Goal: Information Seeking & Learning: Learn about a topic

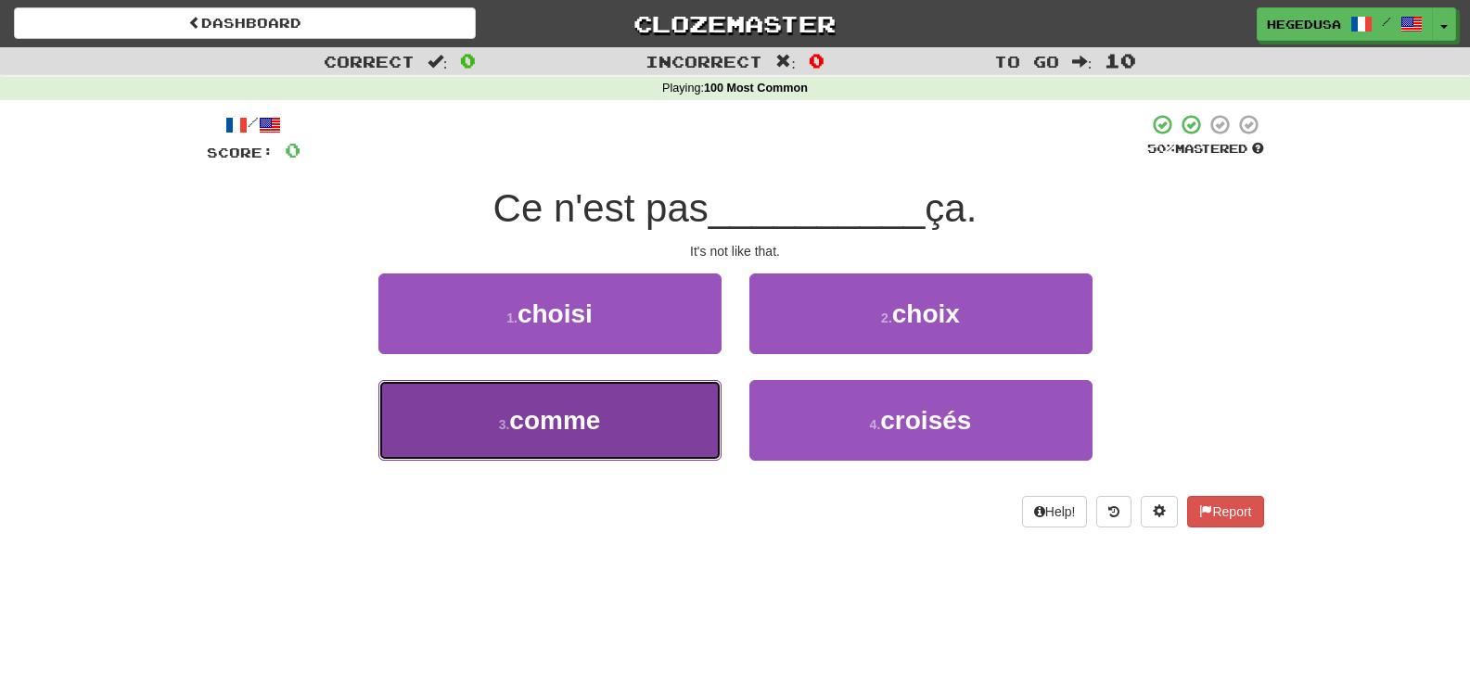
click at [632, 424] on button "3 . comme" at bounding box center [549, 420] width 343 height 81
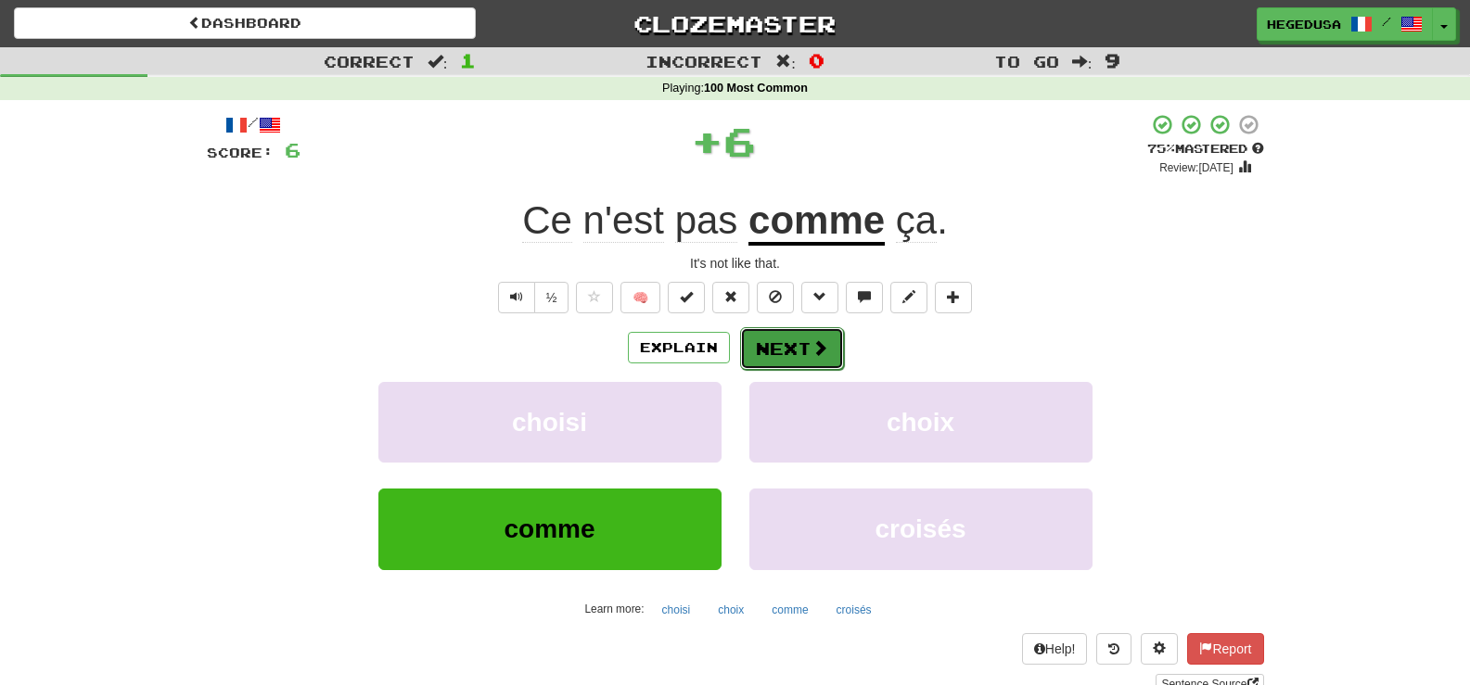
click at [776, 348] on button "Next" at bounding box center [792, 348] width 104 height 43
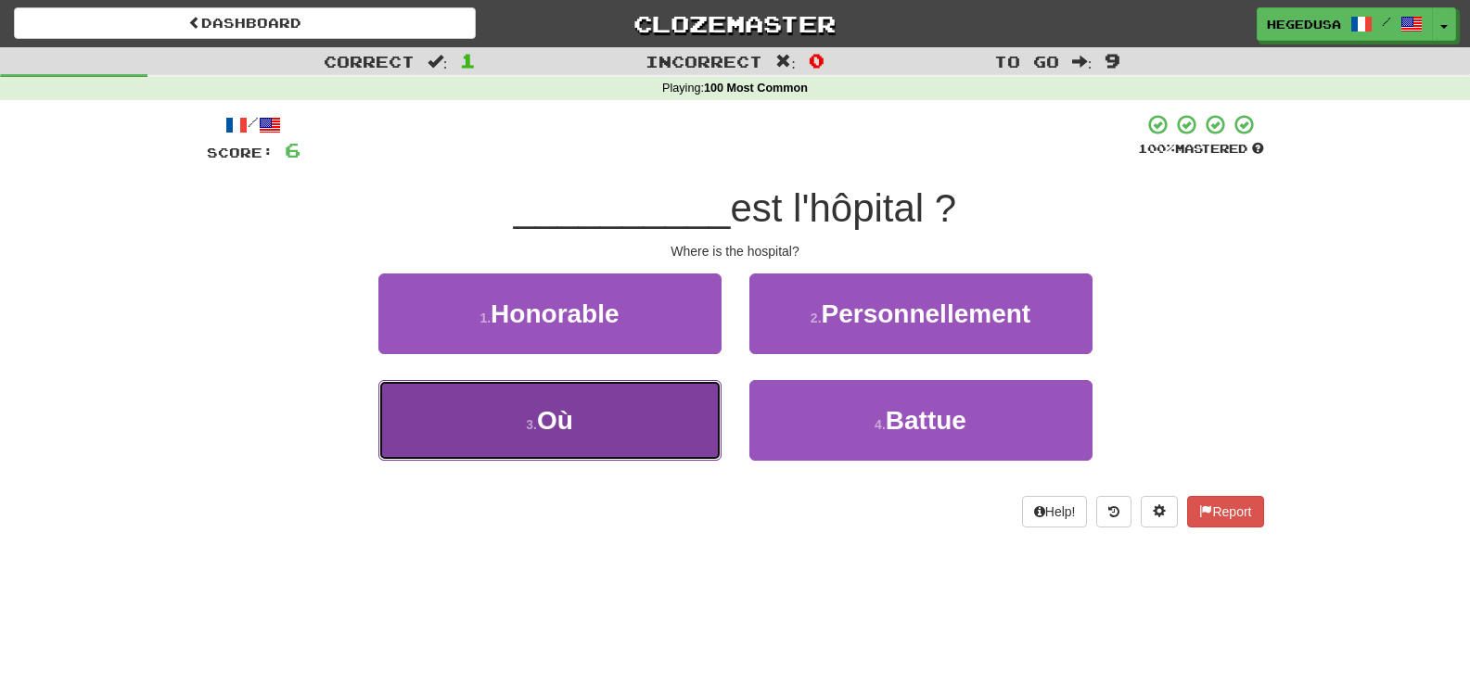
click at [706, 392] on button "3 . Où" at bounding box center [549, 420] width 343 height 81
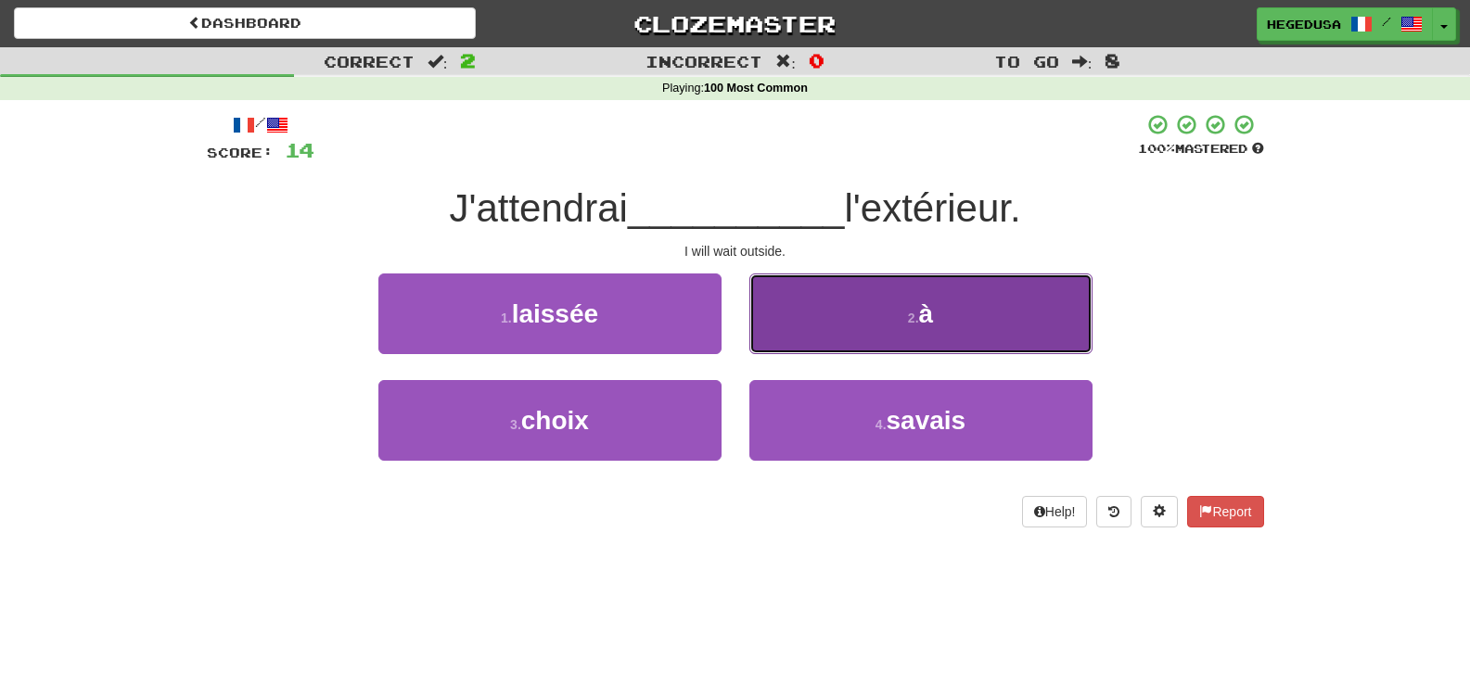
click at [797, 336] on button "2 . à" at bounding box center [920, 314] width 343 height 81
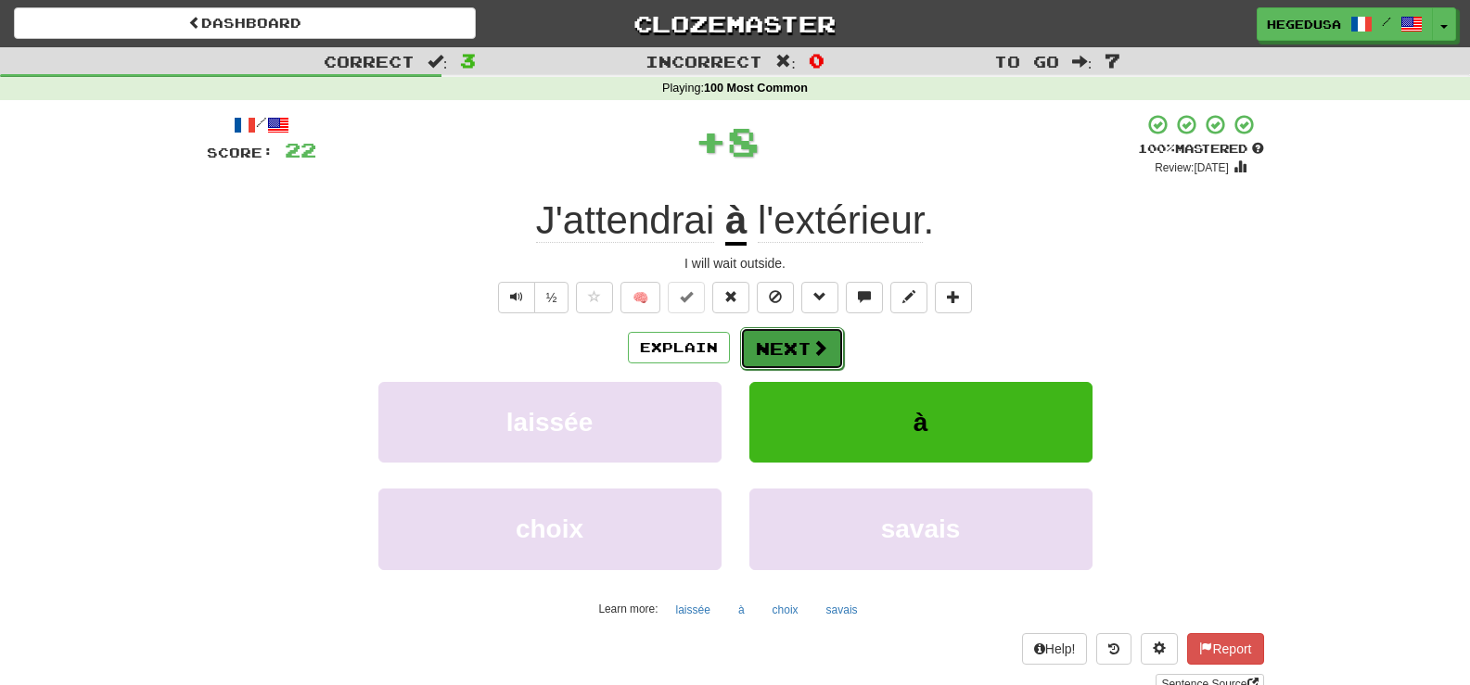
click at [797, 351] on button "Next" at bounding box center [792, 348] width 104 height 43
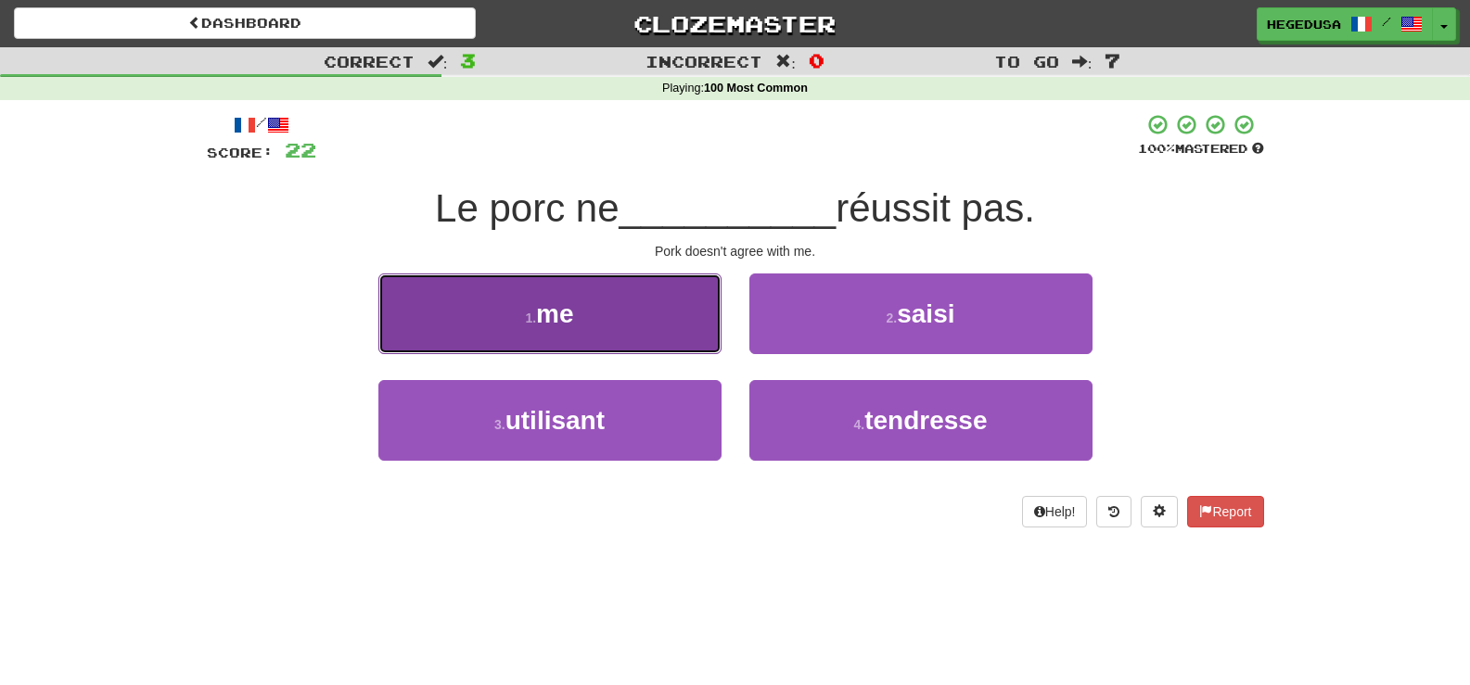
click at [700, 334] on button "1 . me" at bounding box center [549, 314] width 343 height 81
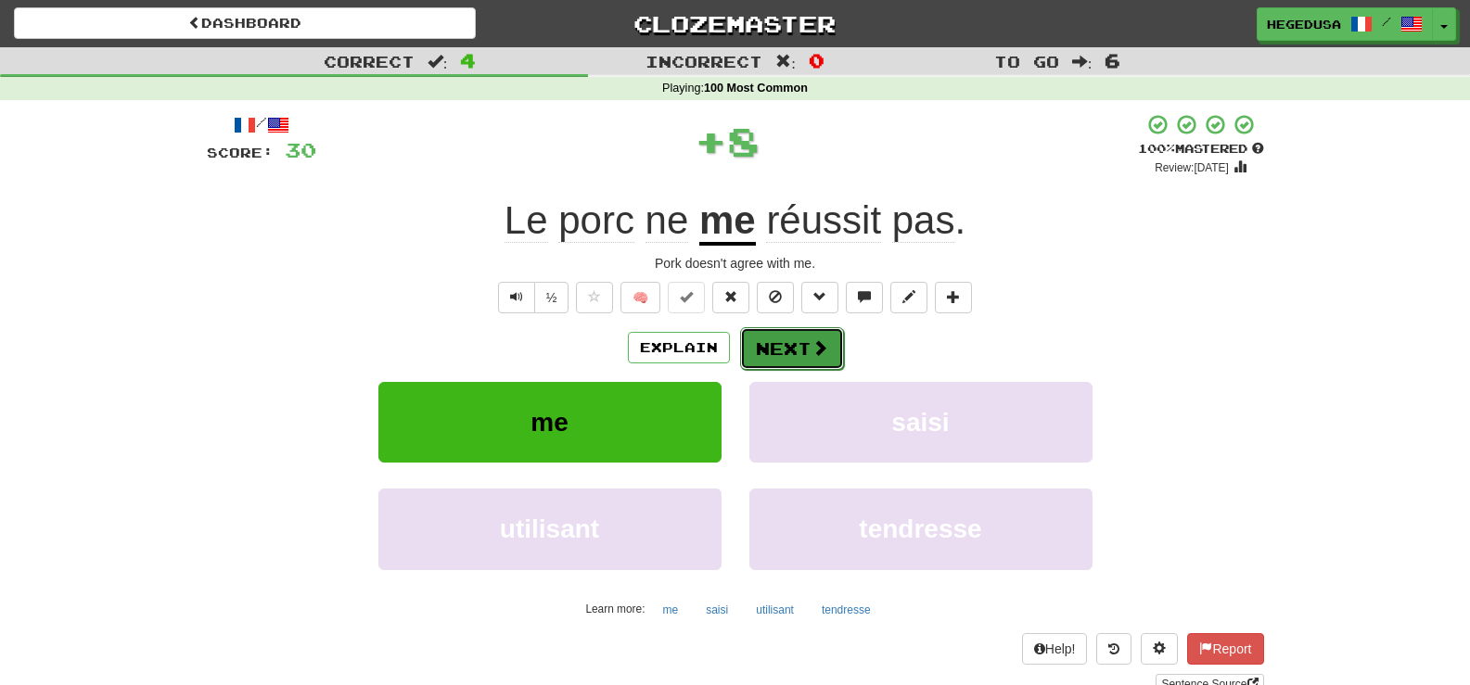
click at [790, 343] on button "Next" at bounding box center [792, 348] width 104 height 43
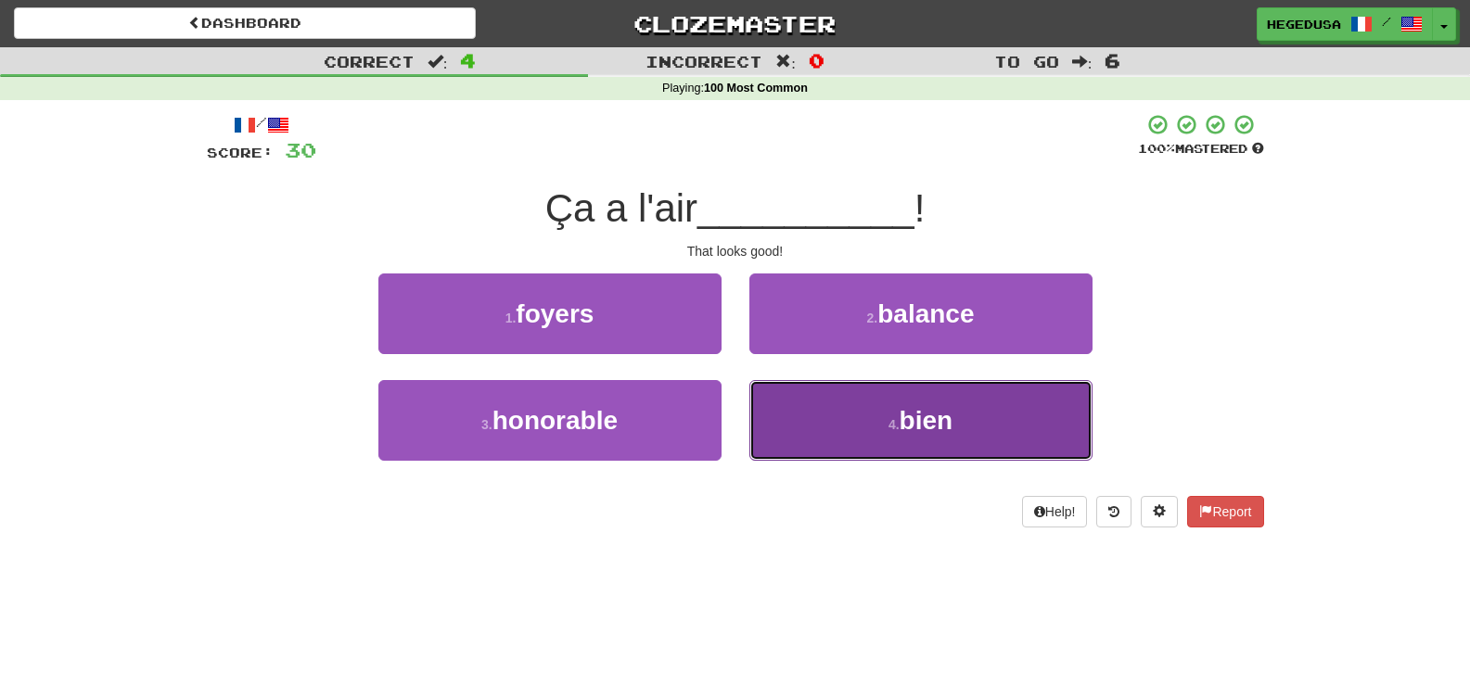
click at [839, 422] on button "4 . bien" at bounding box center [920, 420] width 343 height 81
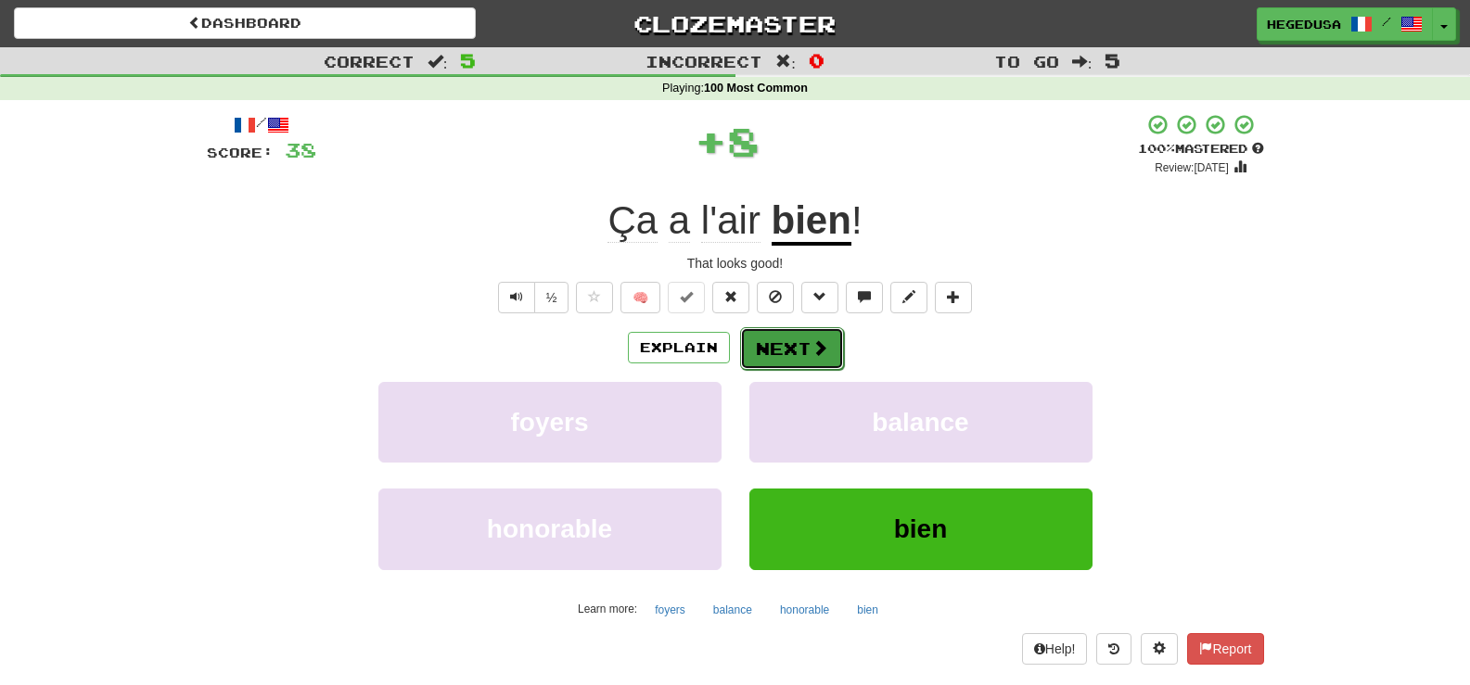
click at [808, 350] on button "Next" at bounding box center [792, 348] width 104 height 43
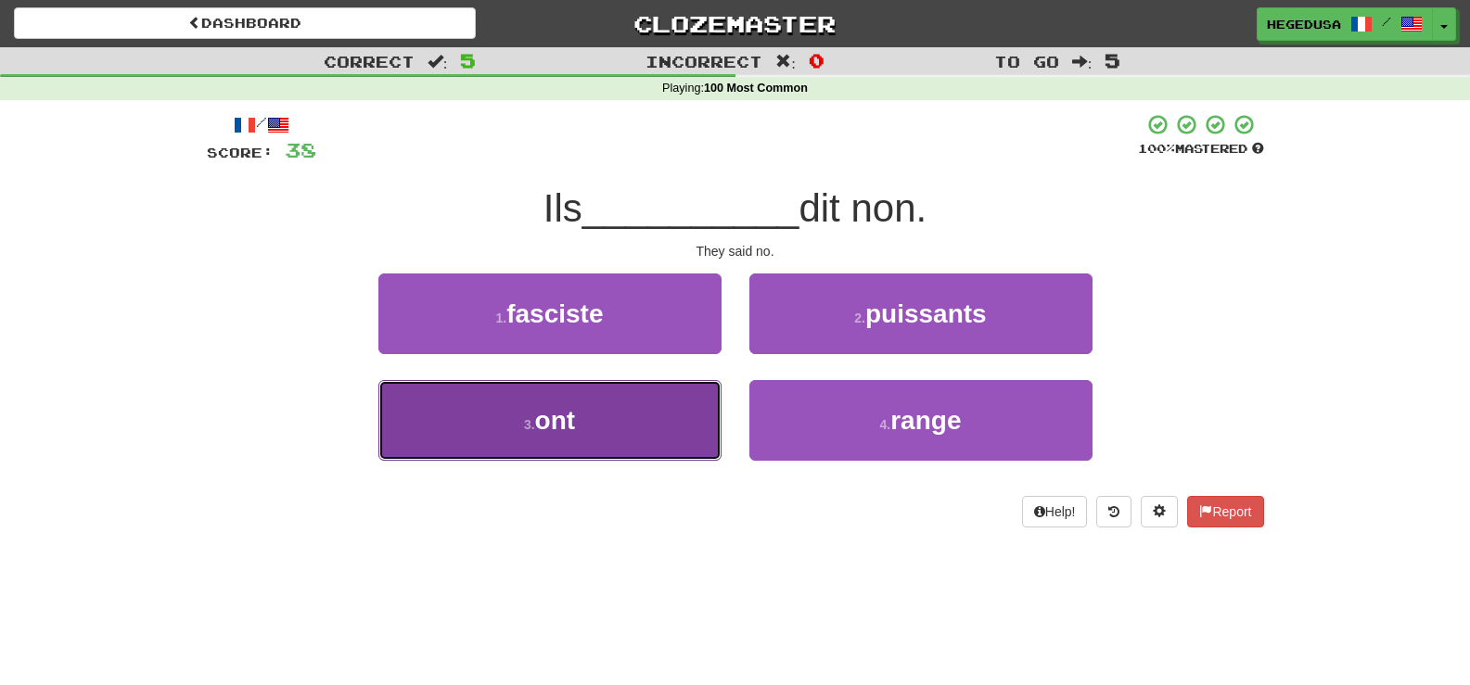
click at [706, 422] on button "3 . ont" at bounding box center [549, 420] width 343 height 81
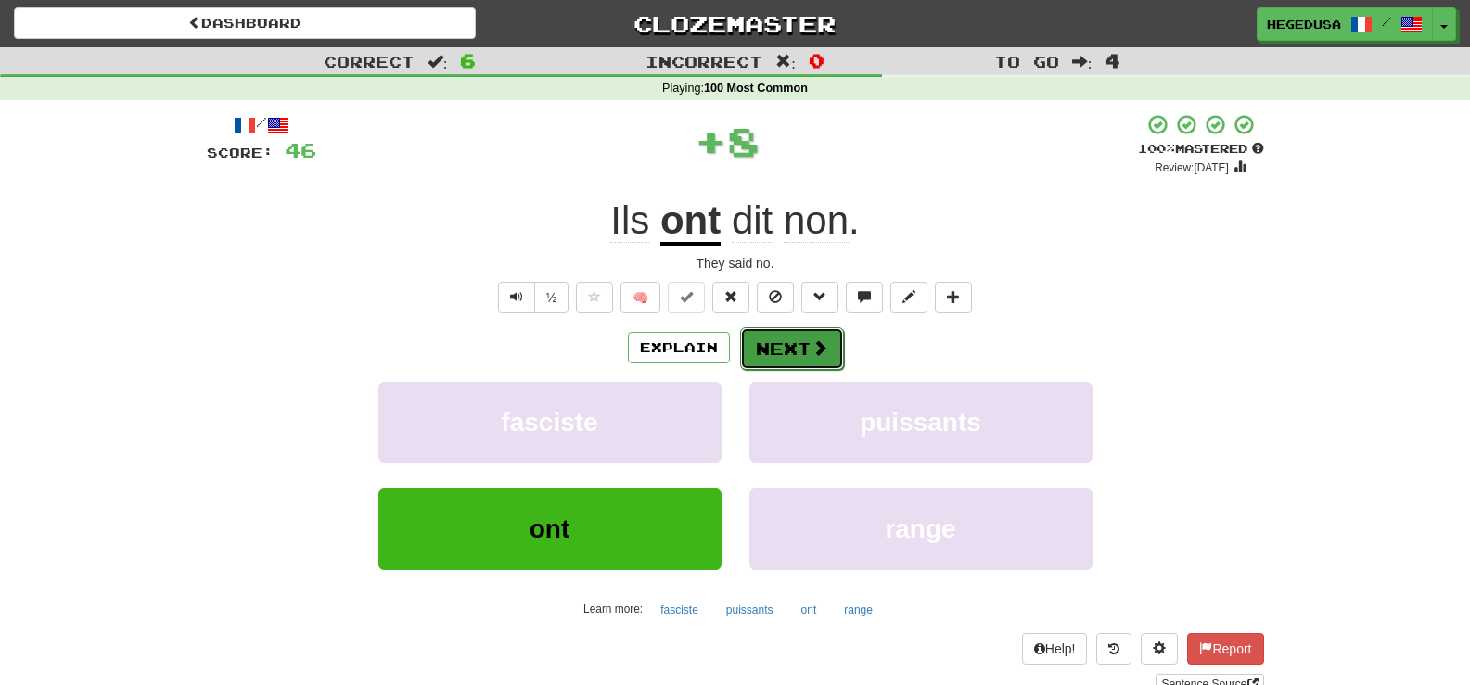
click at [805, 350] on button "Next" at bounding box center [792, 348] width 104 height 43
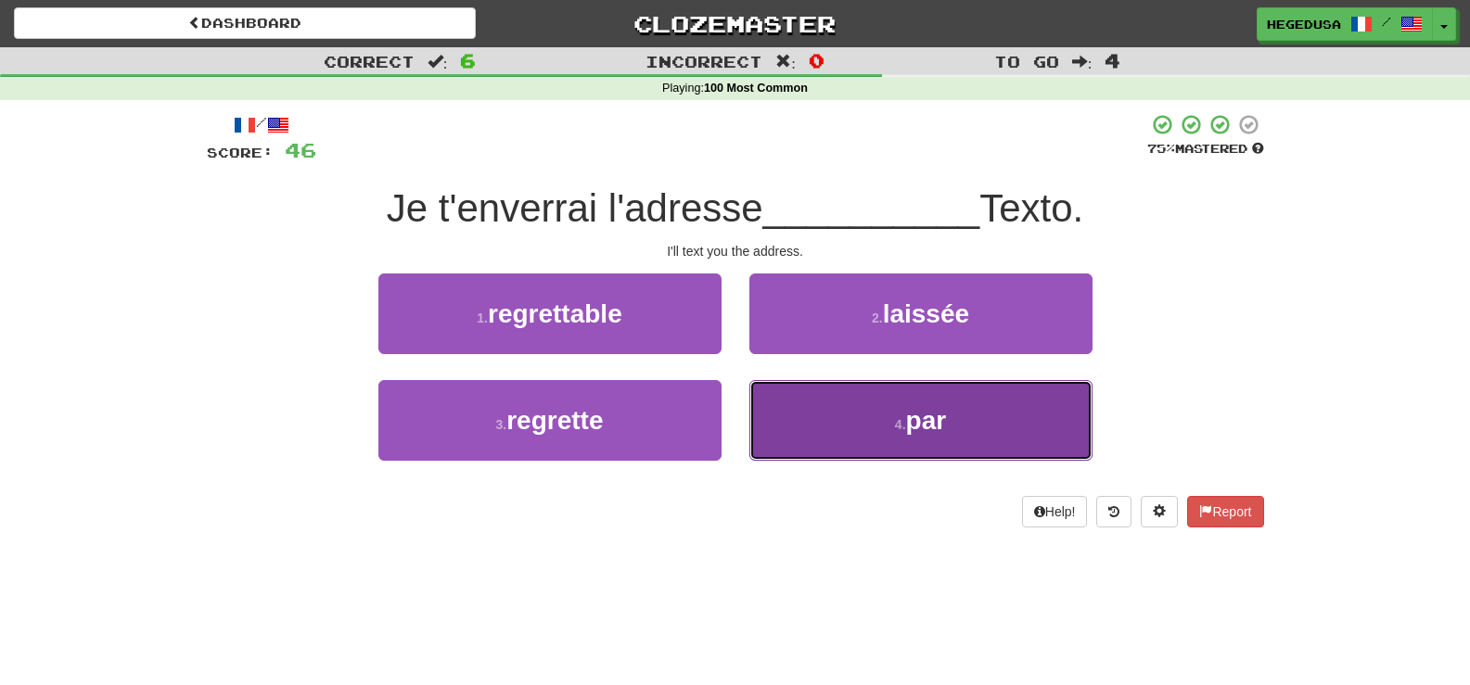
click at [872, 431] on button "4 . par" at bounding box center [920, 420] width 343 height 81
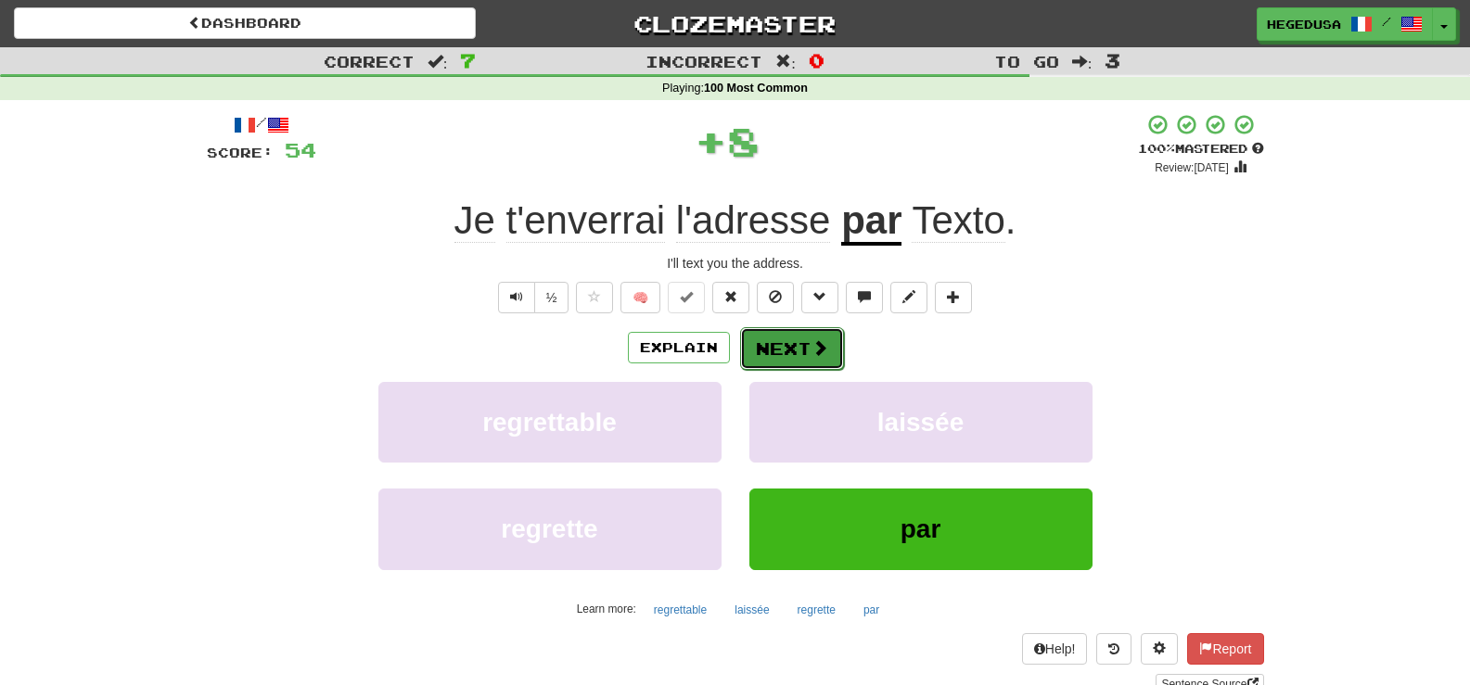
click at [801, 356] on button "Next" at bounding box center [792, 348] width 104 height 43
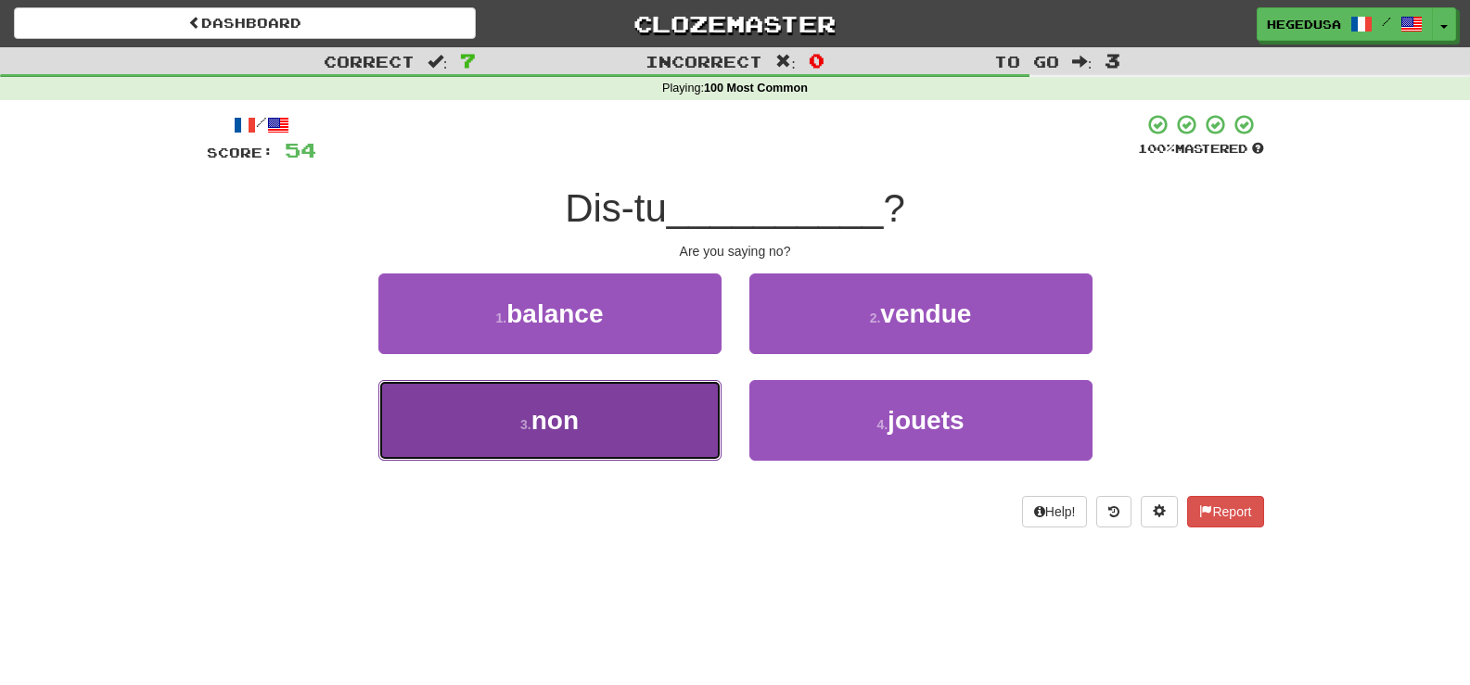
click at [666, 432] on button "3 . non" at bounding box center [549, 420] width 343 height 81
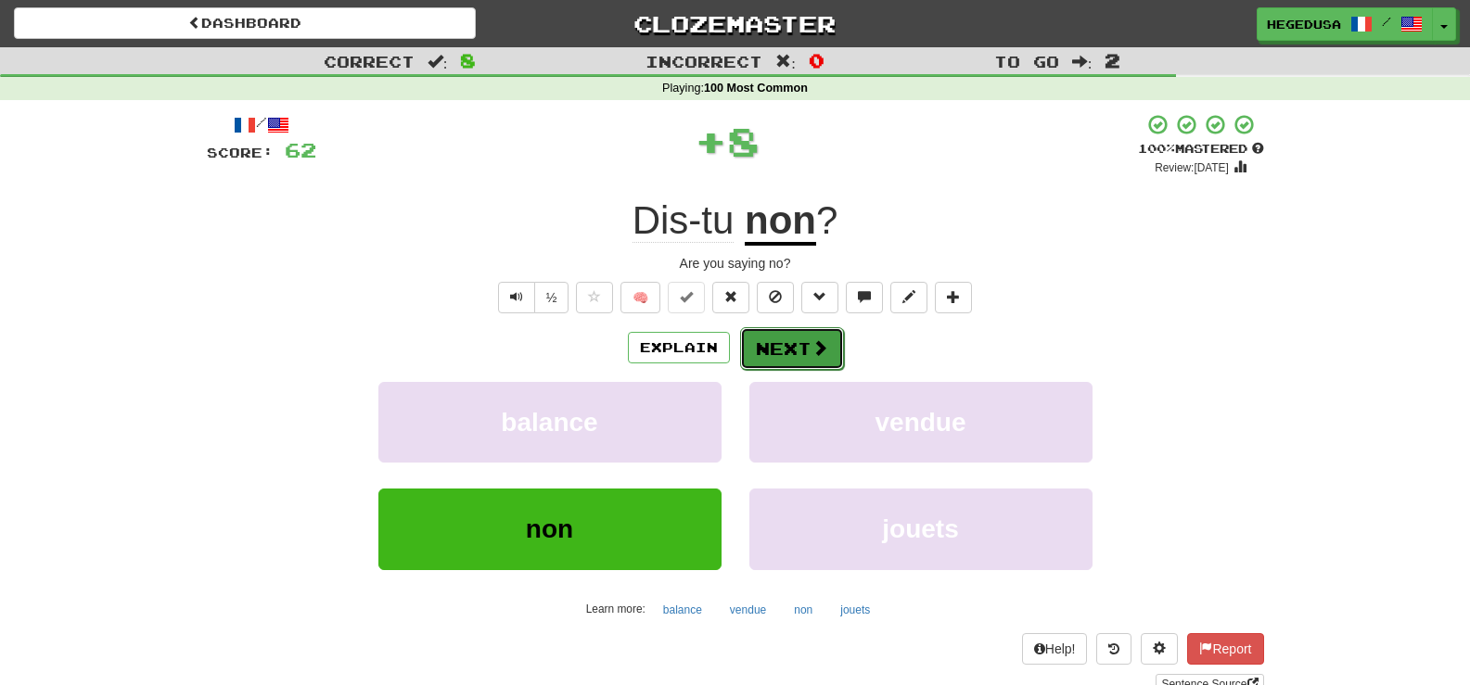
click at [793, 352] on button "Next" at bounding box center [792, 348] width 104 height 43
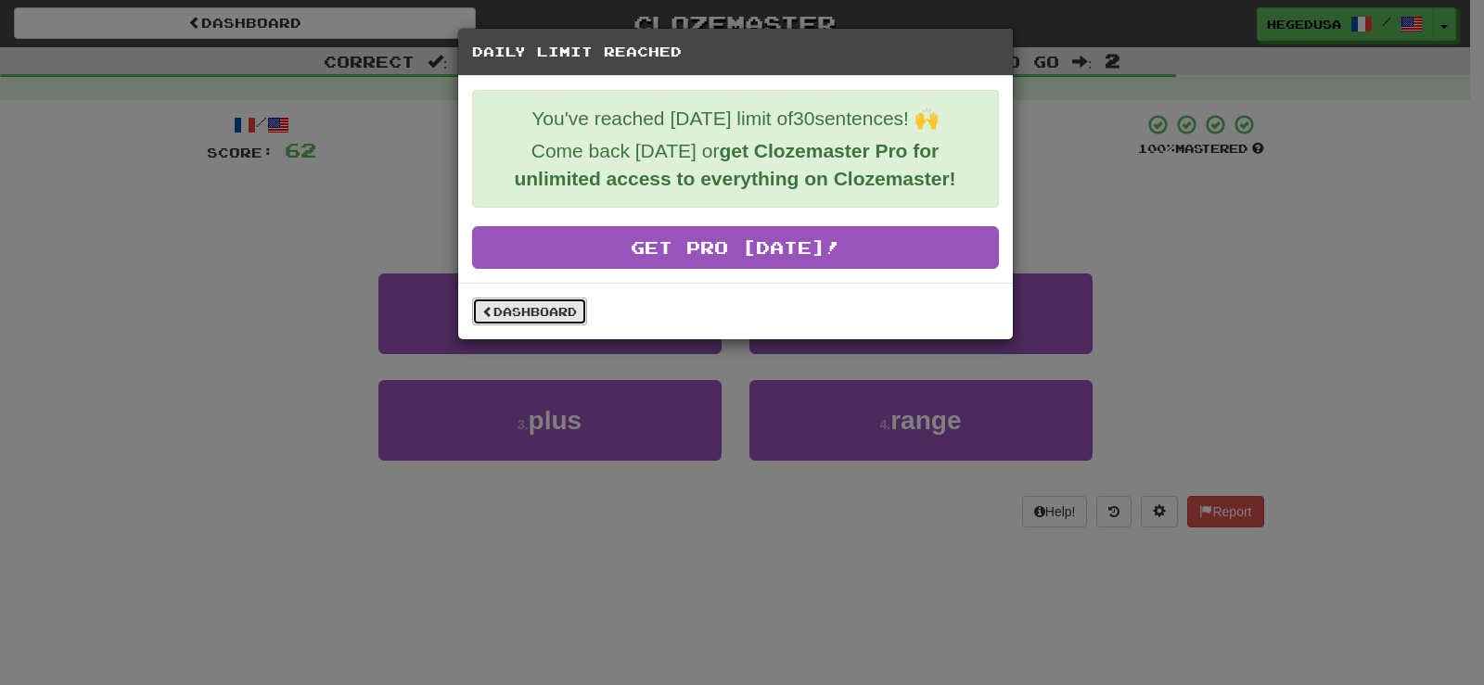
click at [543, 312] on link "Dashboard" at bounding box center [529, 312] width 115 height 28
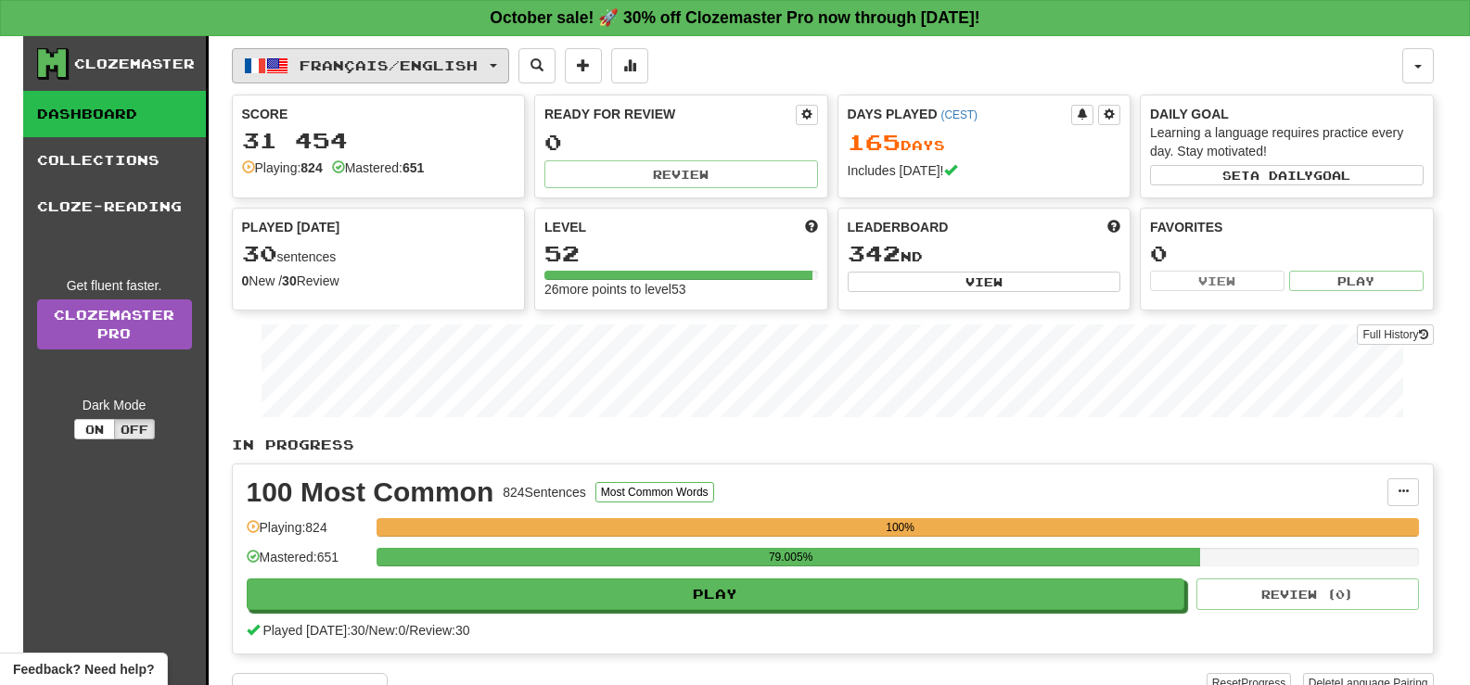
click at [428, 63] on span "Français / English" at bounding box center [389, 65] width 178 height 16
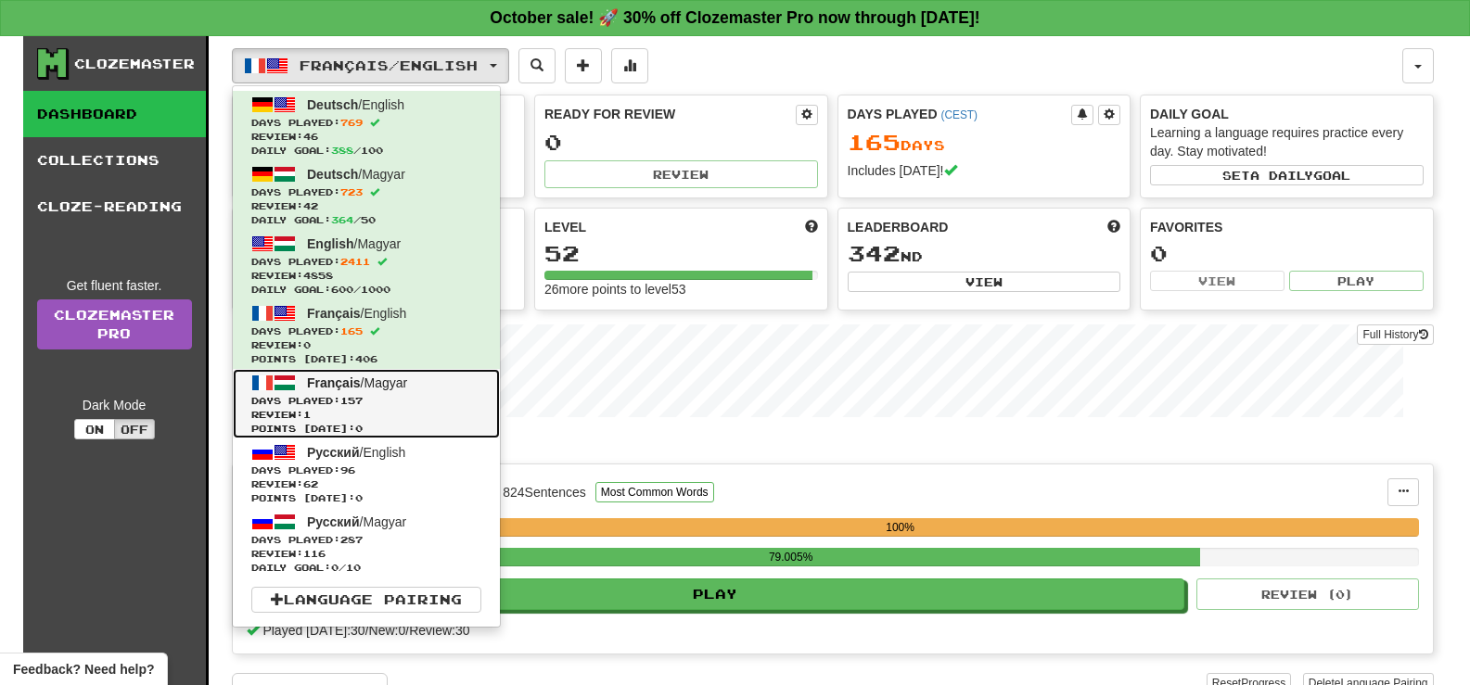
click at [407, 398] on span "Days Played: 157" at bounding box center [366, 401] width 230 height 14
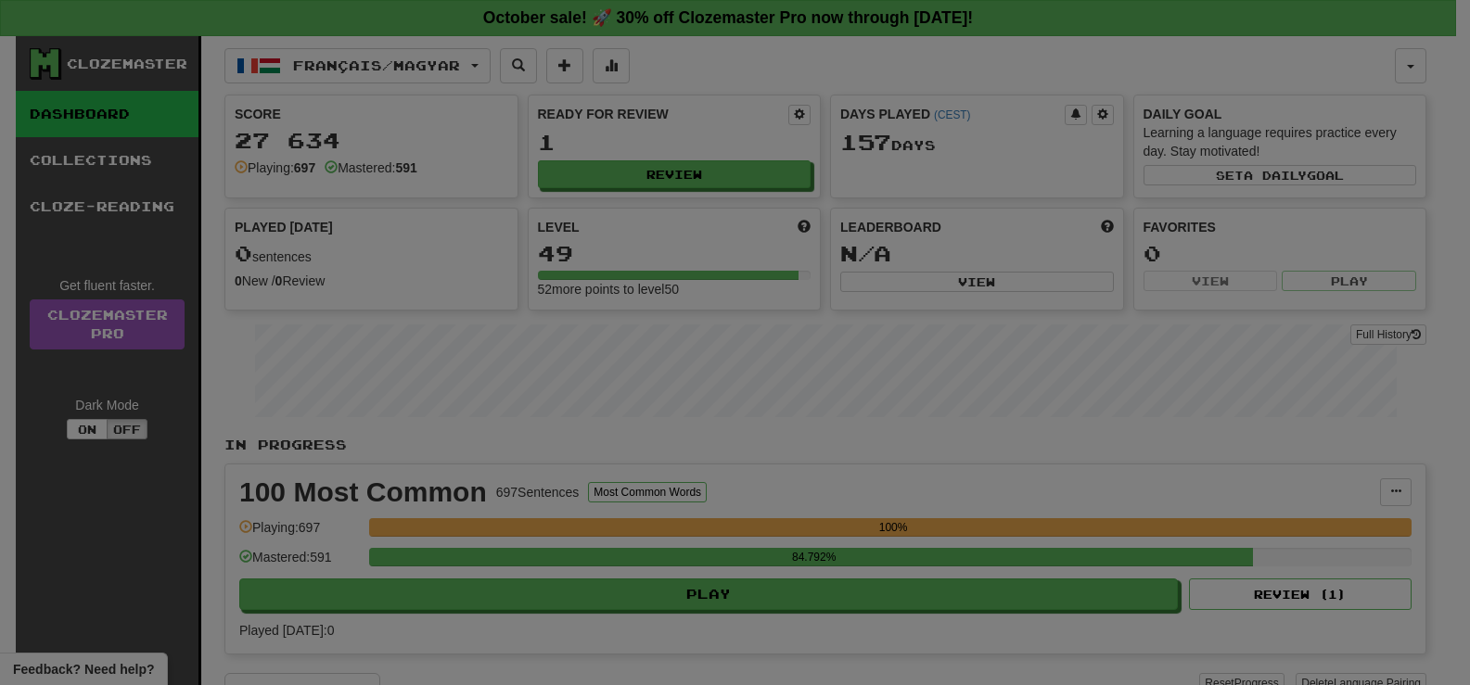
select select "**"
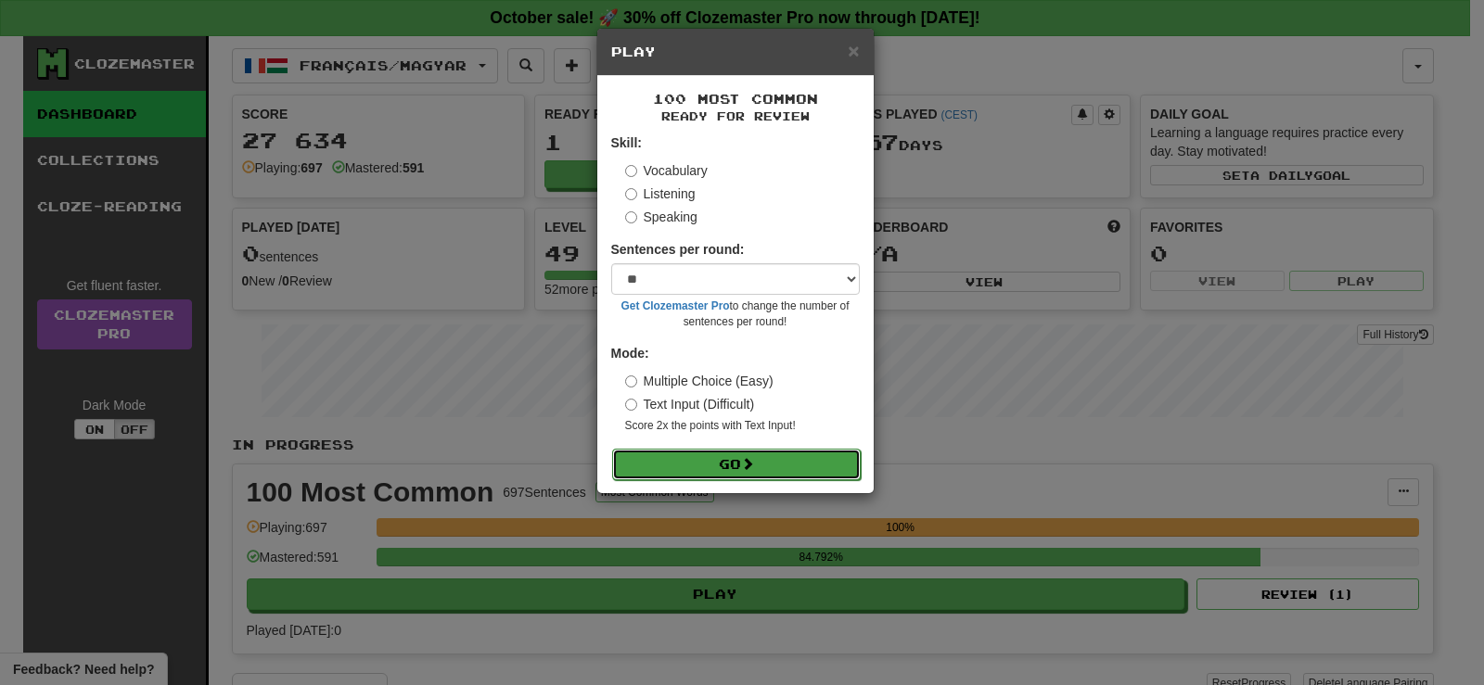
click at [736, 468] on button "Go" at bounding box center [736, 465] width 249 height 32
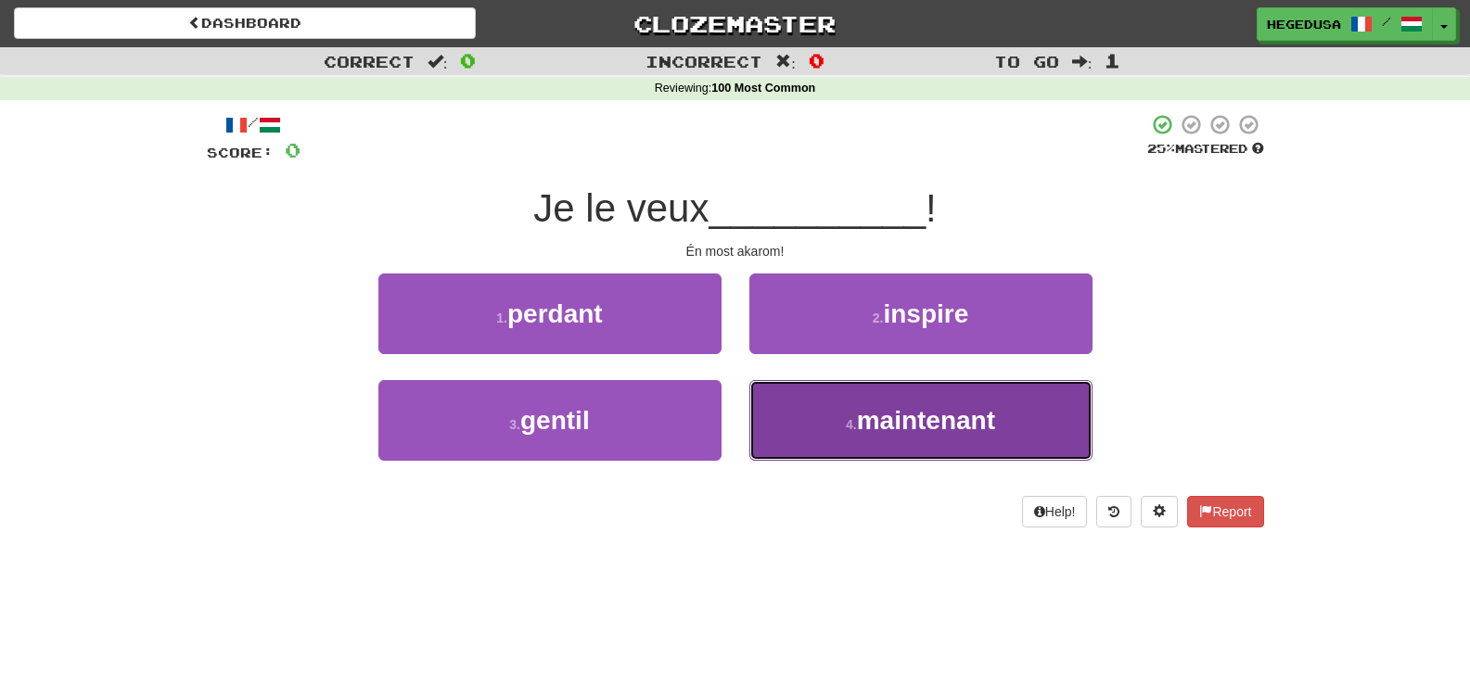
click at [896, 418] on span "maintenant" at bounding box center [926, 420] width 138 height 29
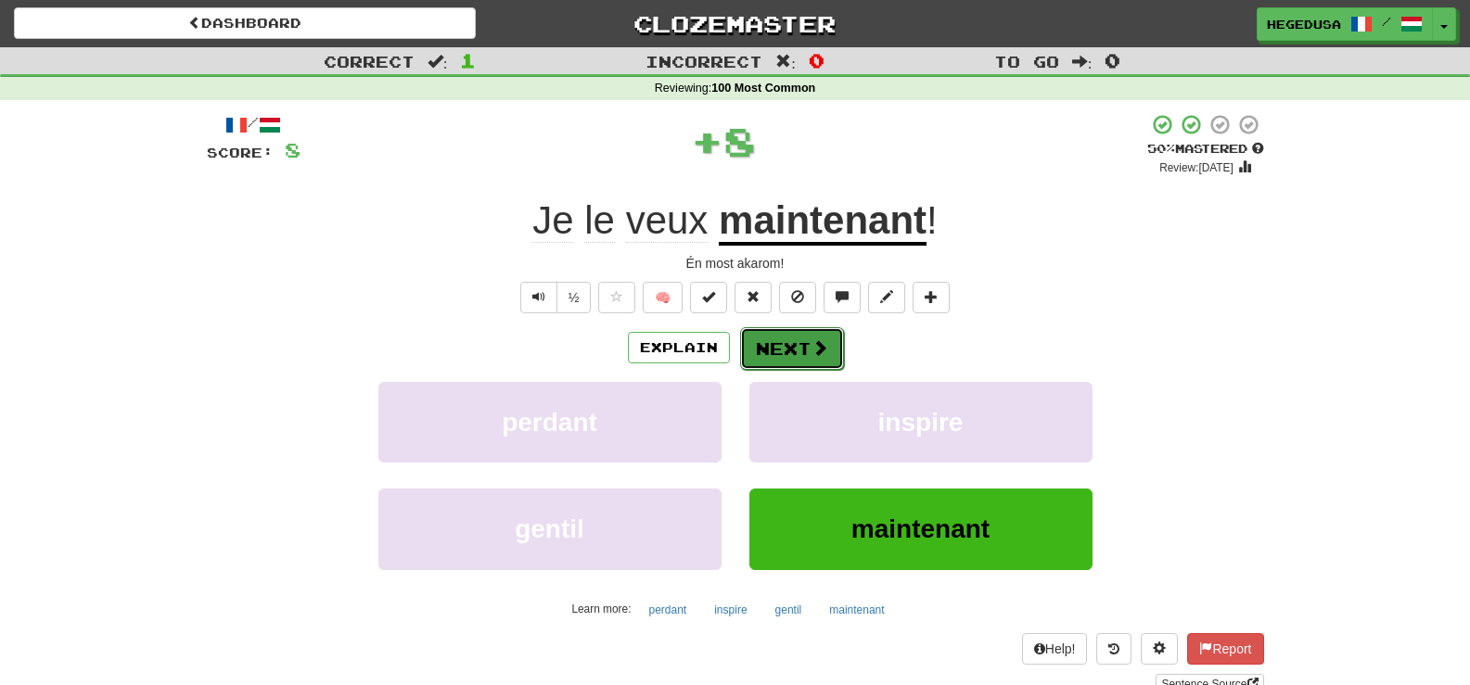
click at [826, 333] on button "Next" at bounding box center [792, 348] width 104 height 43
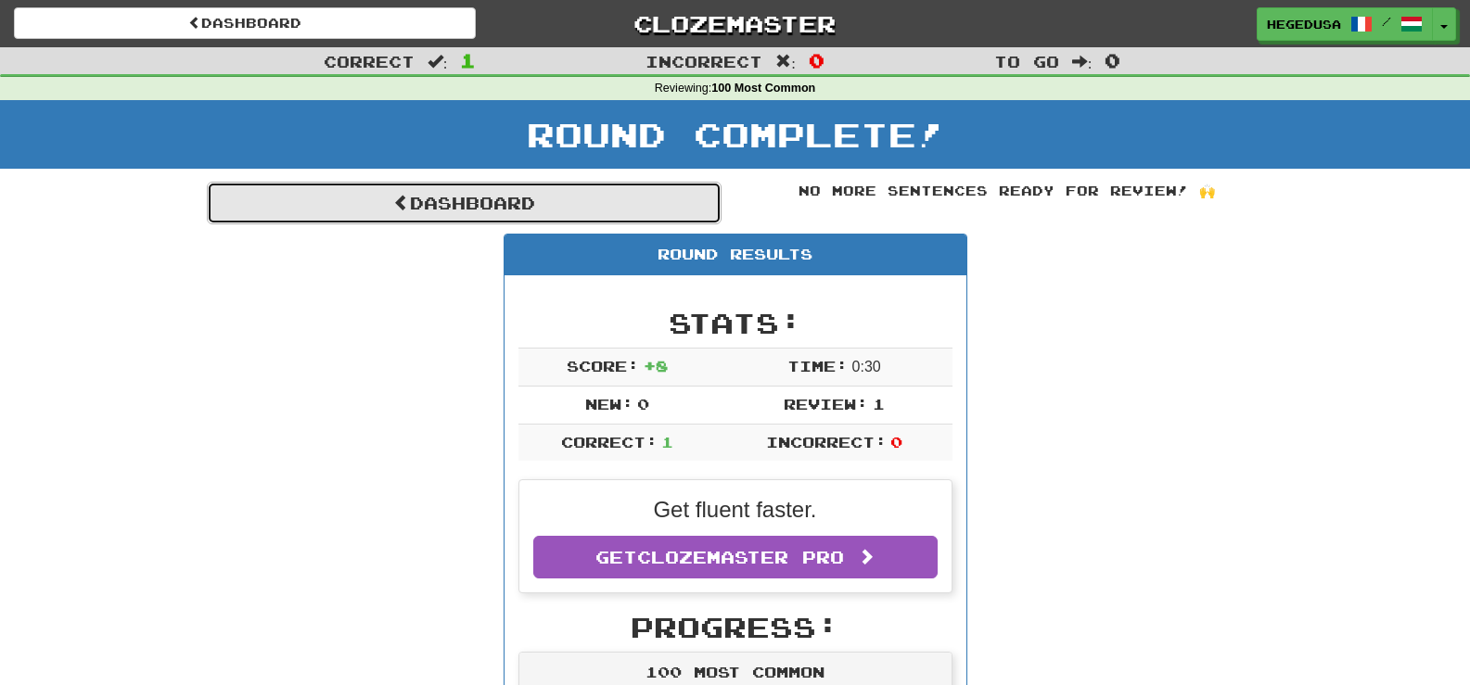
click at [619, 202] on link "Dashboard" at bounding box center [464, 203] width 515 height 43
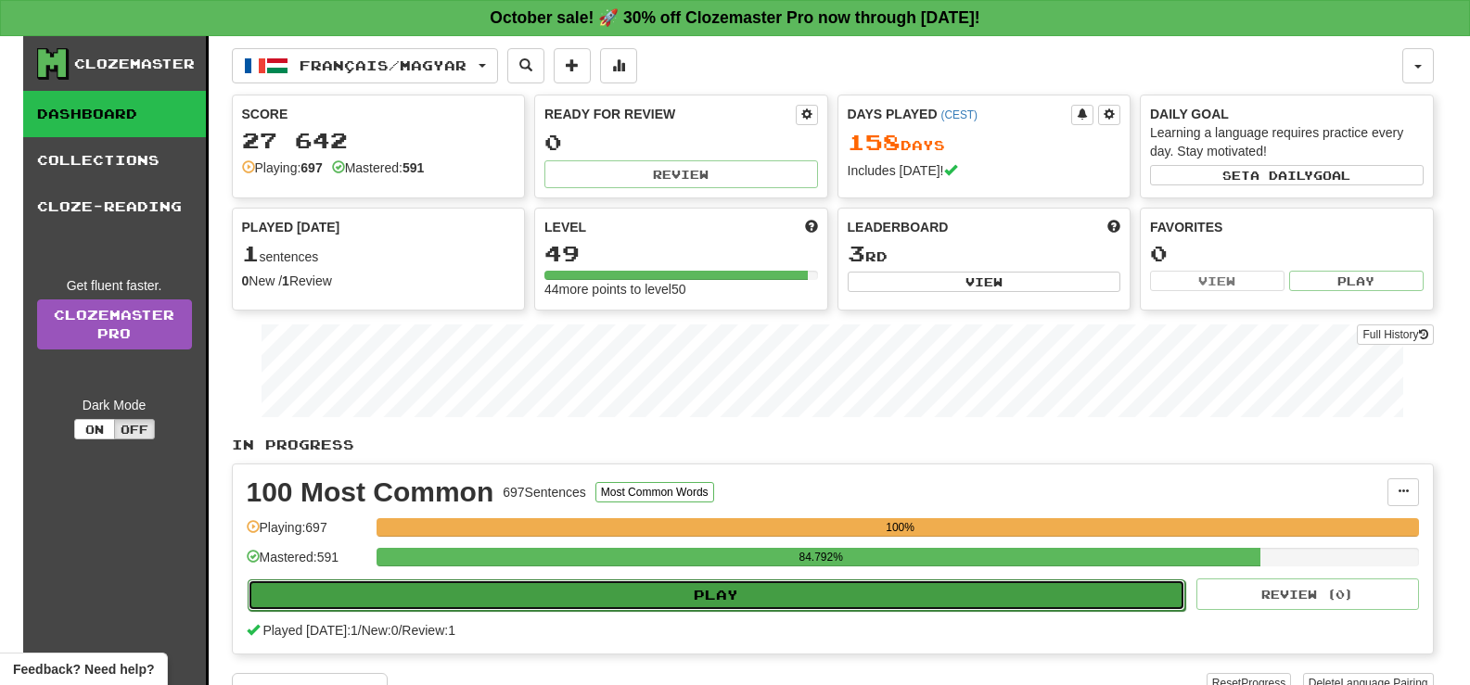
click at [760, 594] on button "Play" at bounding box center [717, 596] width 938 height 32
select select "**"
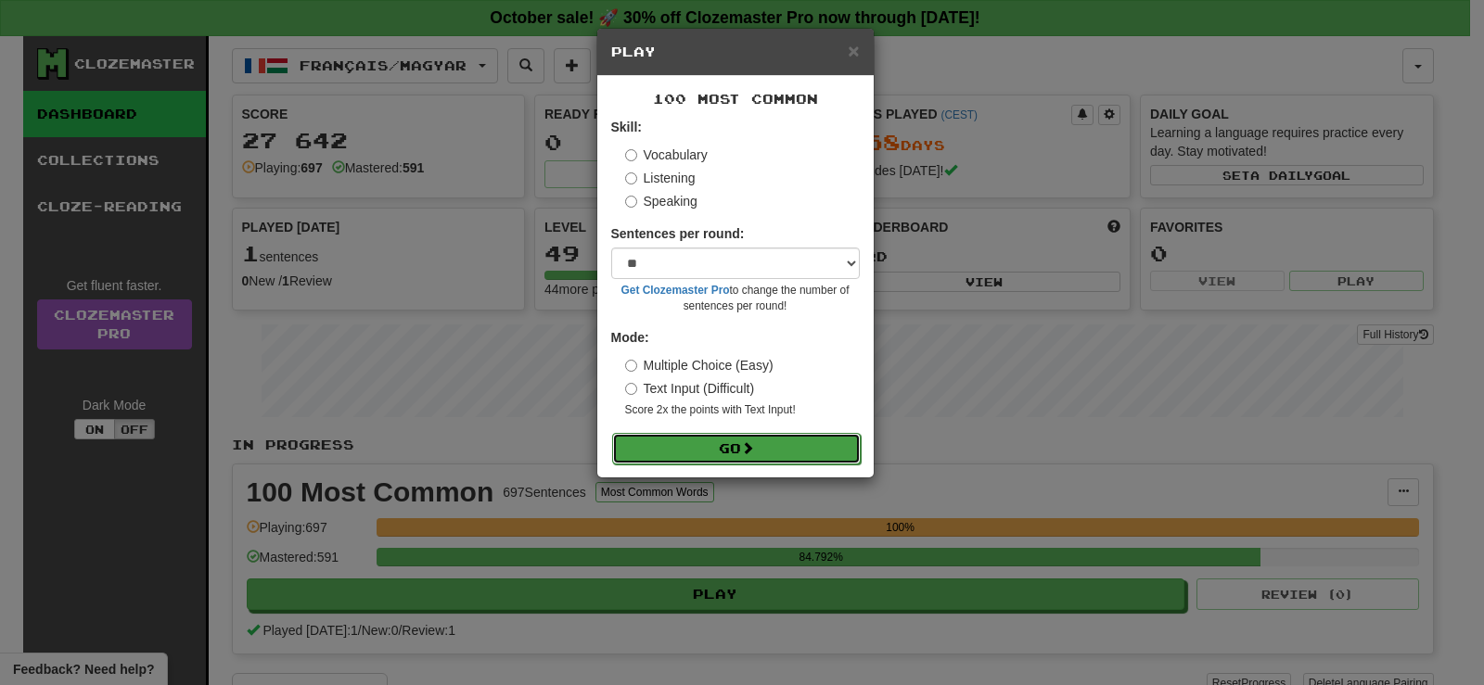
click at [740, 452] on button "Go" at bounding box center [736, 449] width 249 height 32
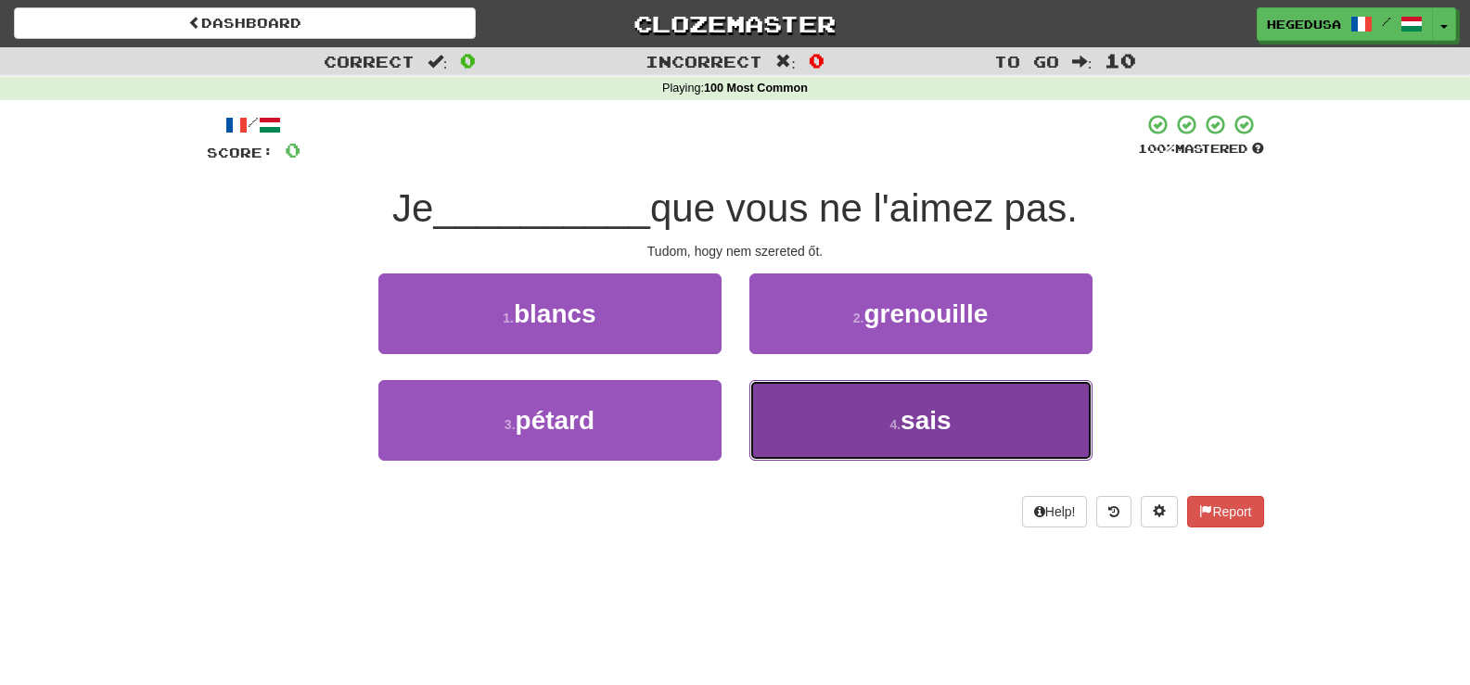
click at [858, 413] on button "4 . [GEOGRAPHIC_DATA]" at bounding box center [920, 420] width 343 height 81
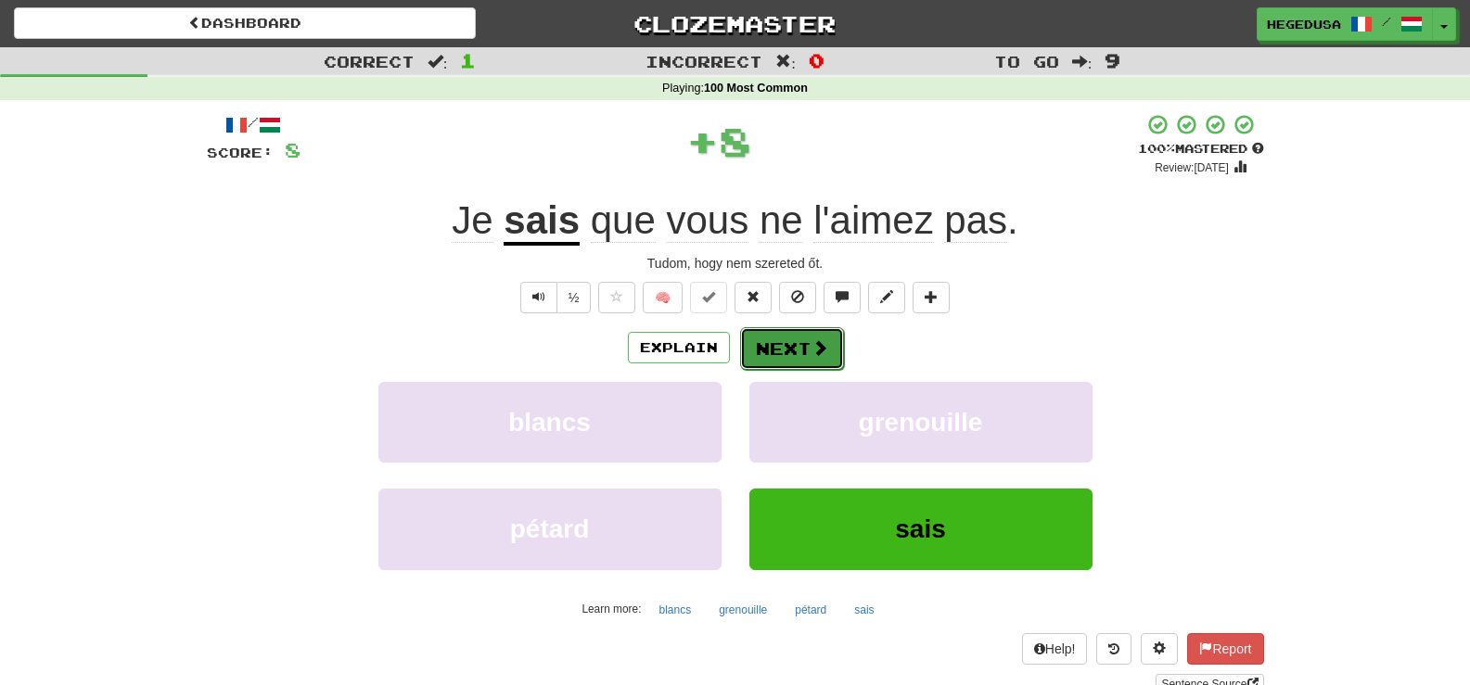
click at [795, 351] on button "Next" at bounding box center [792, 348] width 104 height 43
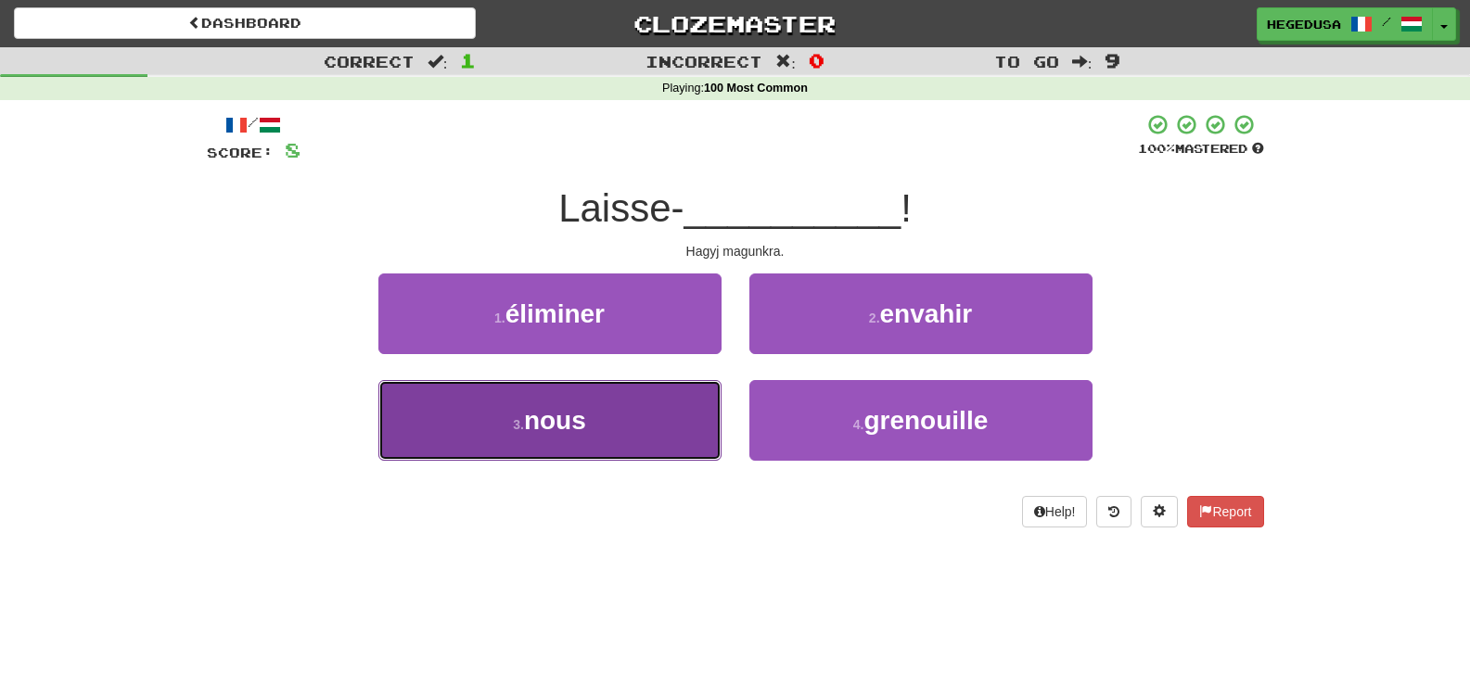
click at [668, 416] on button "3 . nous" at bounding box center [549, 420] width 343 height 81
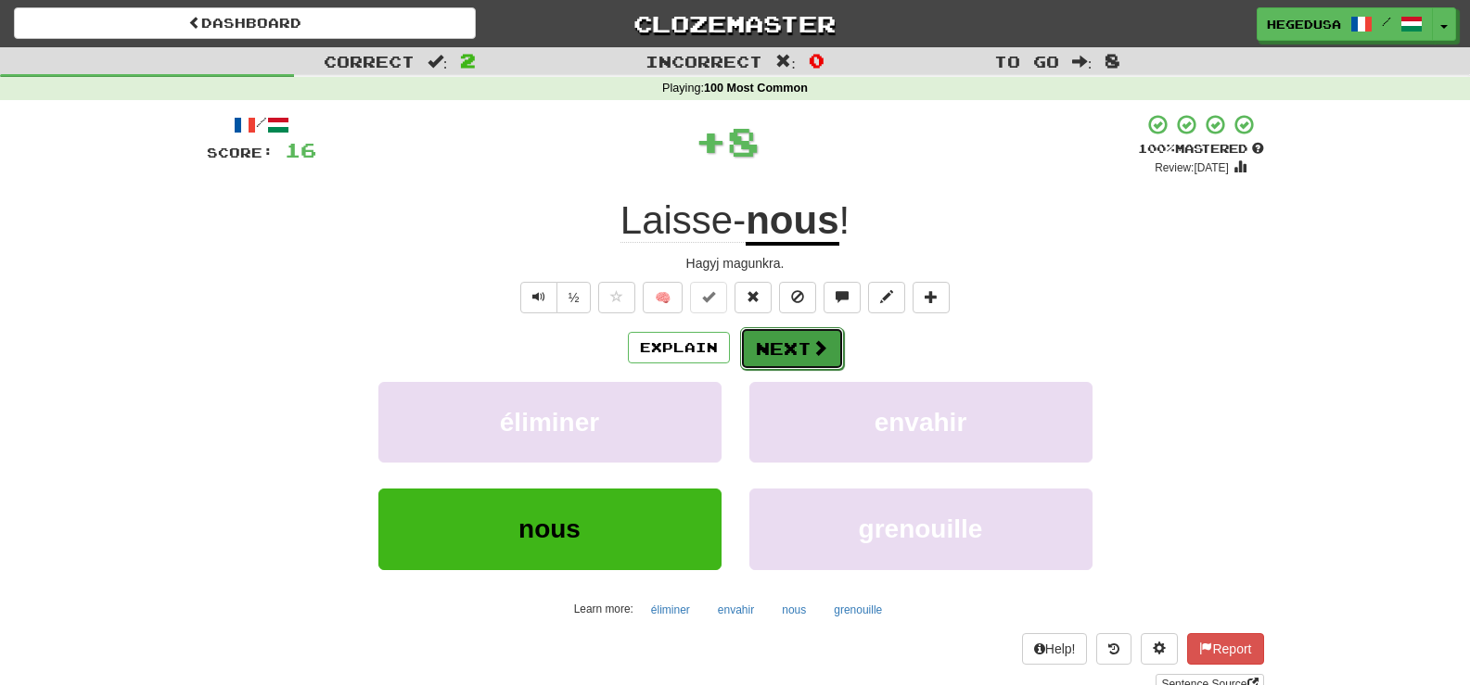
click at [812, 352] on span at bounding box center [819, 347] width 17 height 17
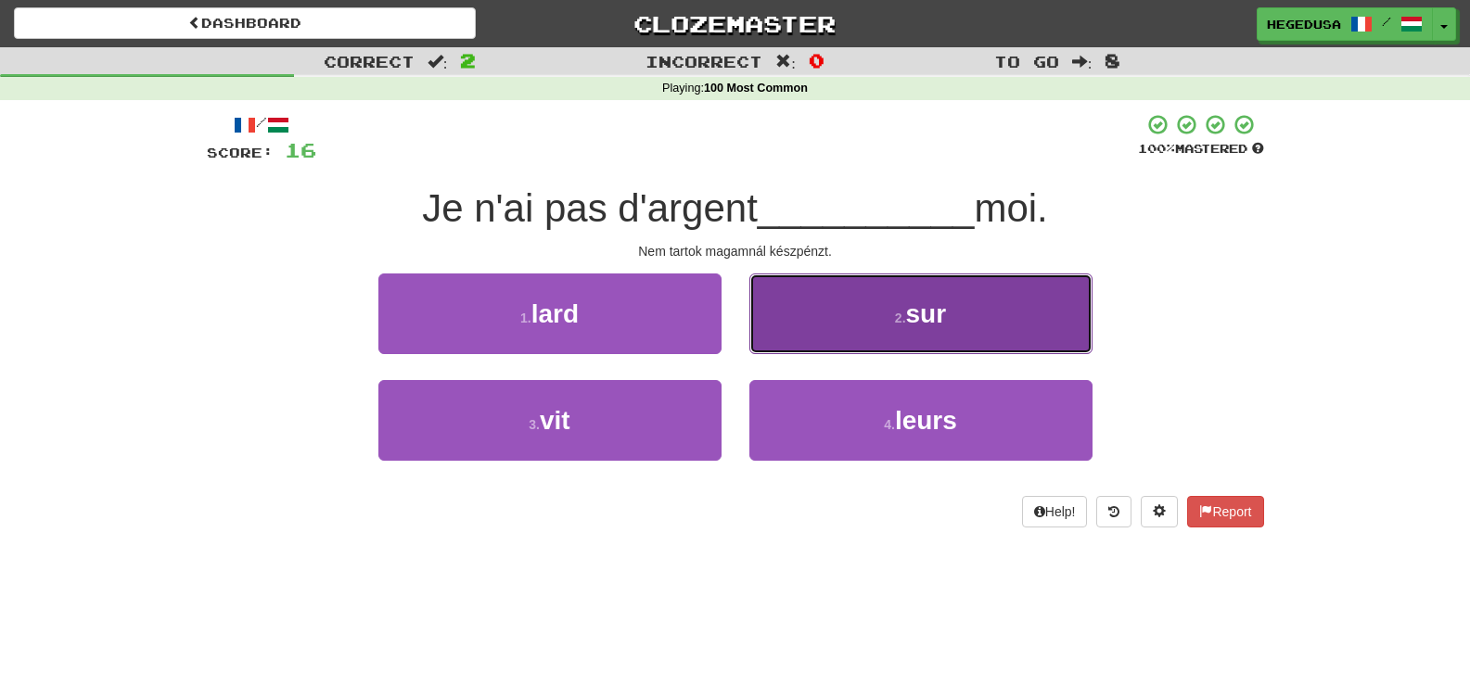
click at [824, 318] on button "2 . sur" at bounding box center [920, 314] width 343 height 81
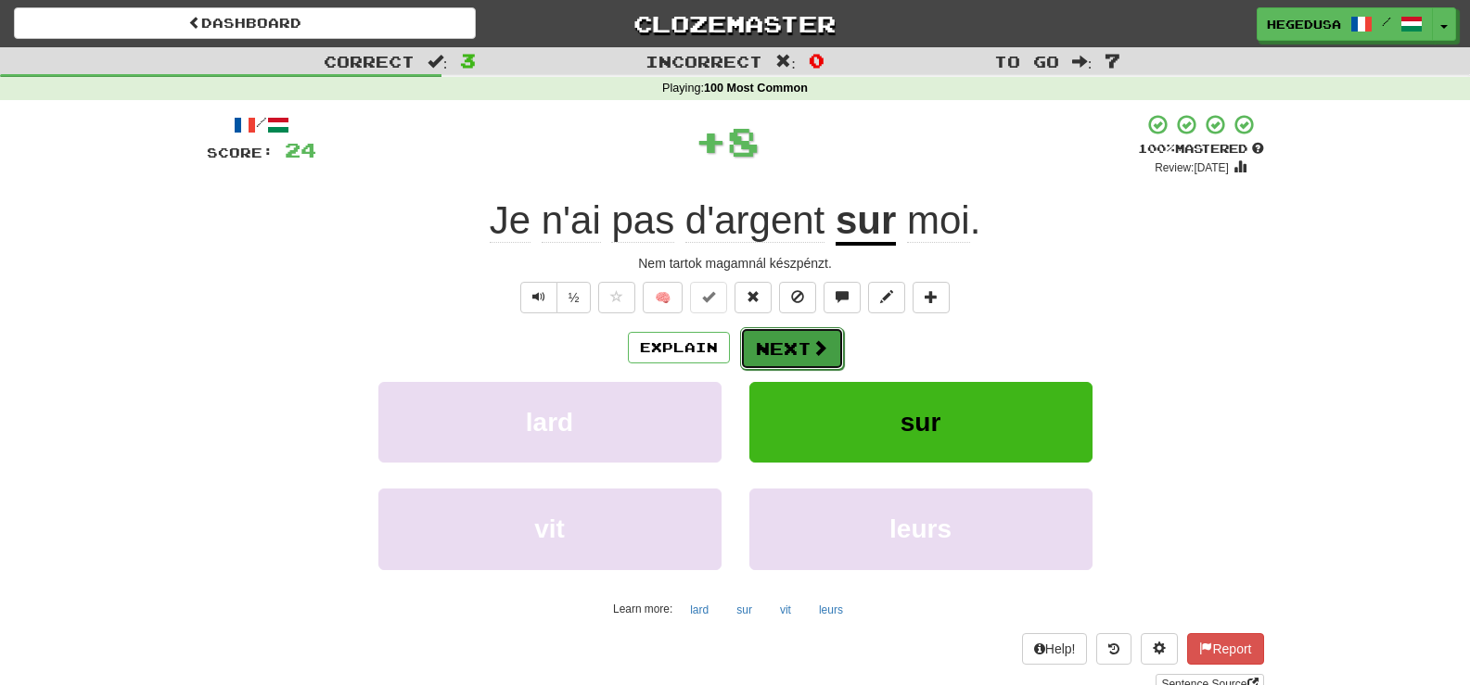
click at [777, 329] on button "Next" at bounding box center [792, 348] width 104 height 43
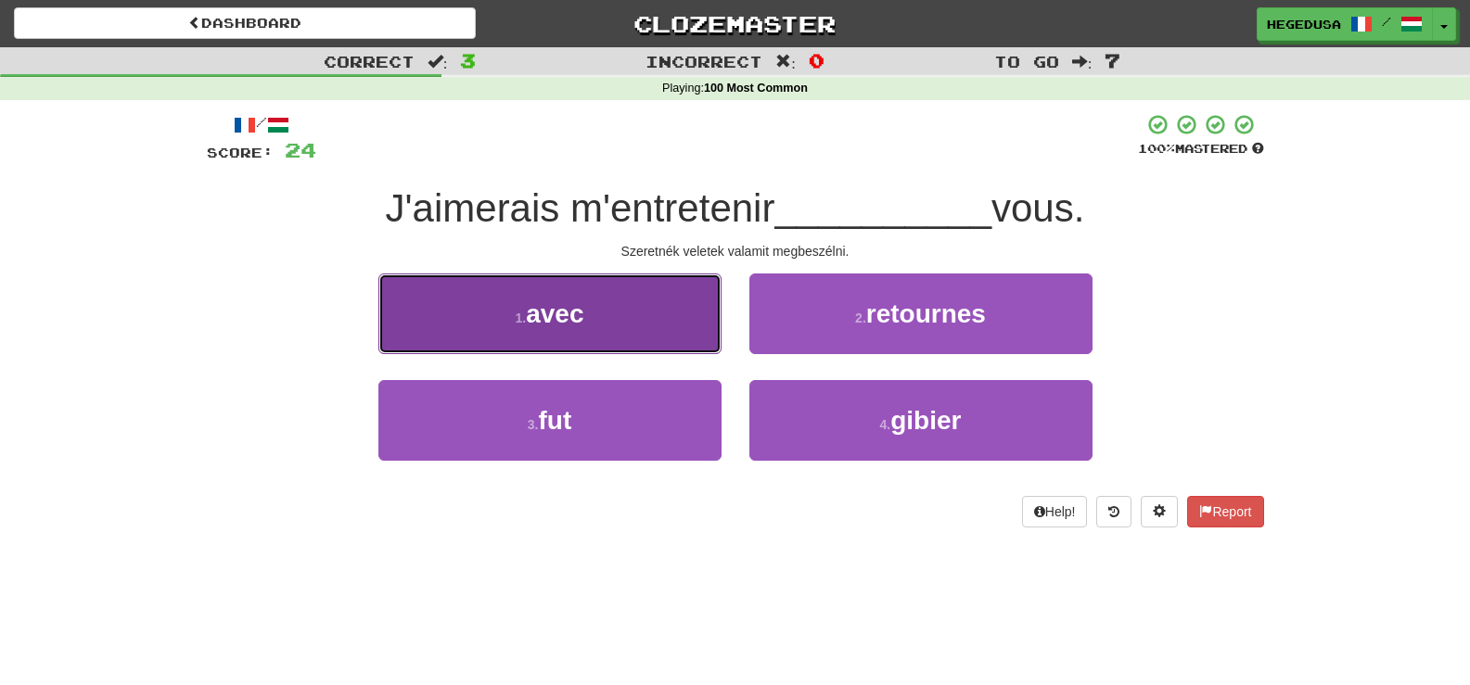
click at [633, 309] on button "1 . avec" at bounding box center [549, 314] width 343 height 81
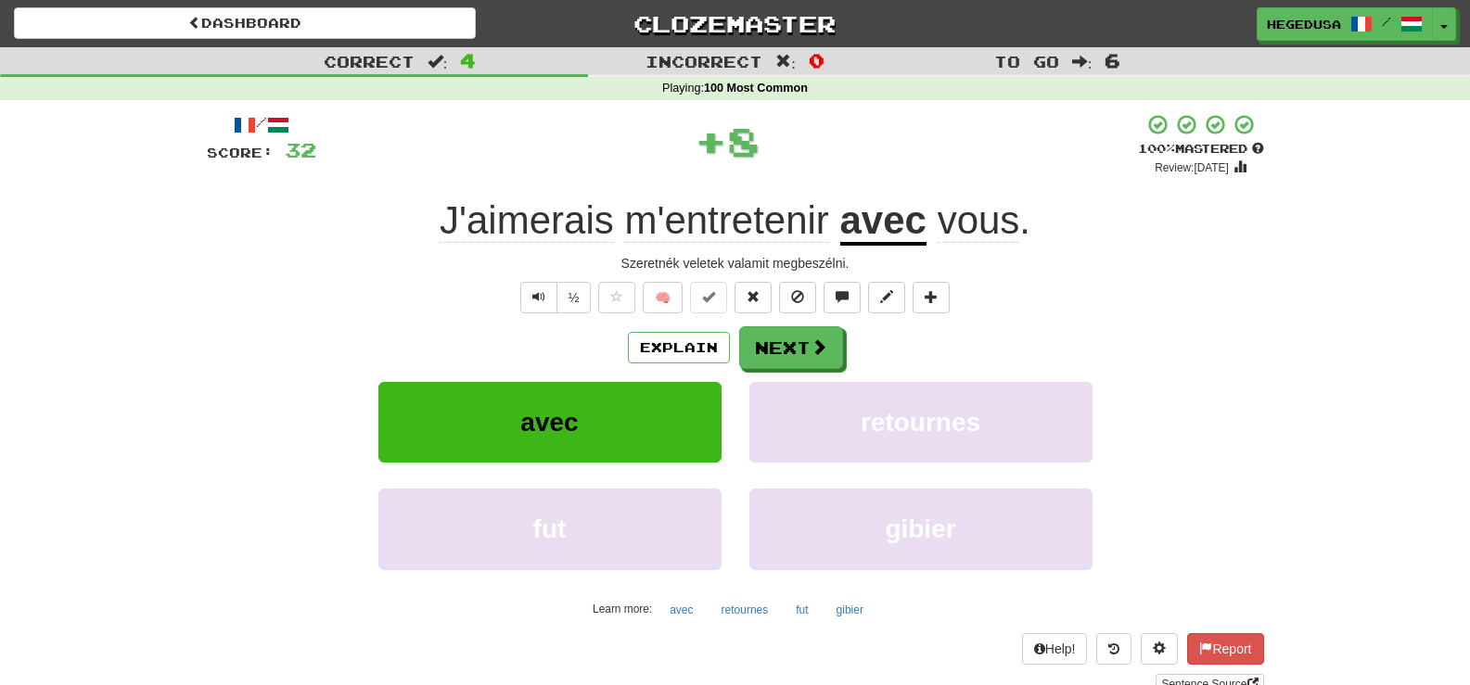
click at [846, 364] on div "Explain Next" at bounding box center [735, 347] width 1057 height 43
click at [813, 354] on span at bounding box center [819, 347] width 17 height 17
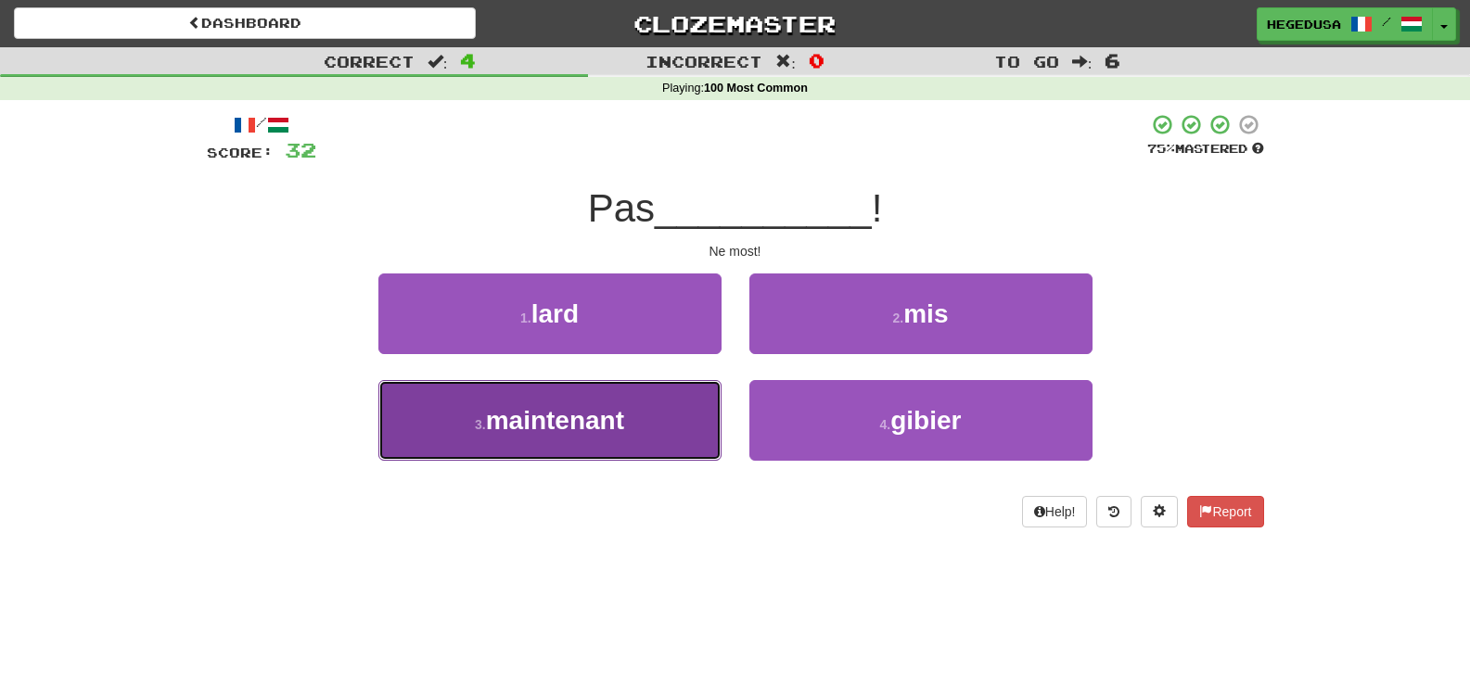
click at [641, 407] on button "3 . maintenant" at bounding box center [549, 420] width 343 height 81
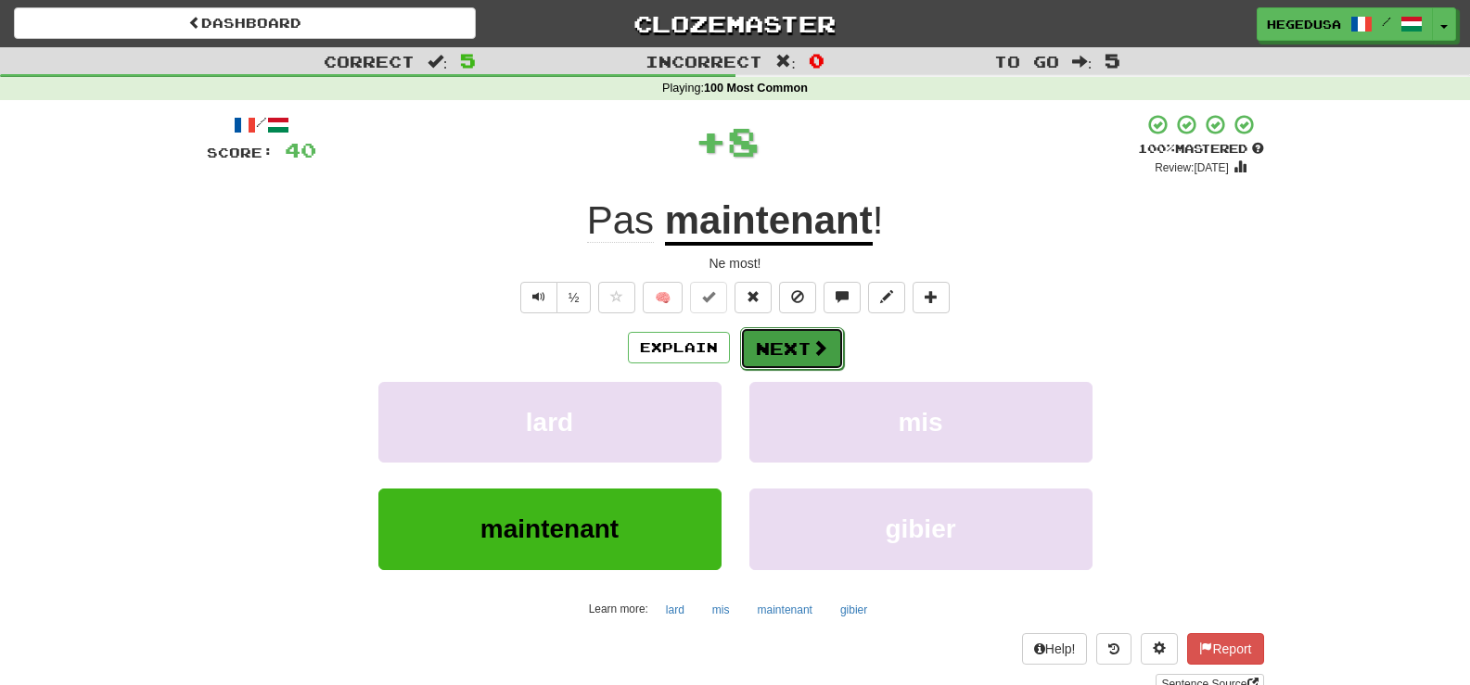
click at [779, 342] on button "Next" at bounding box center [792, 348] width 104 height 43
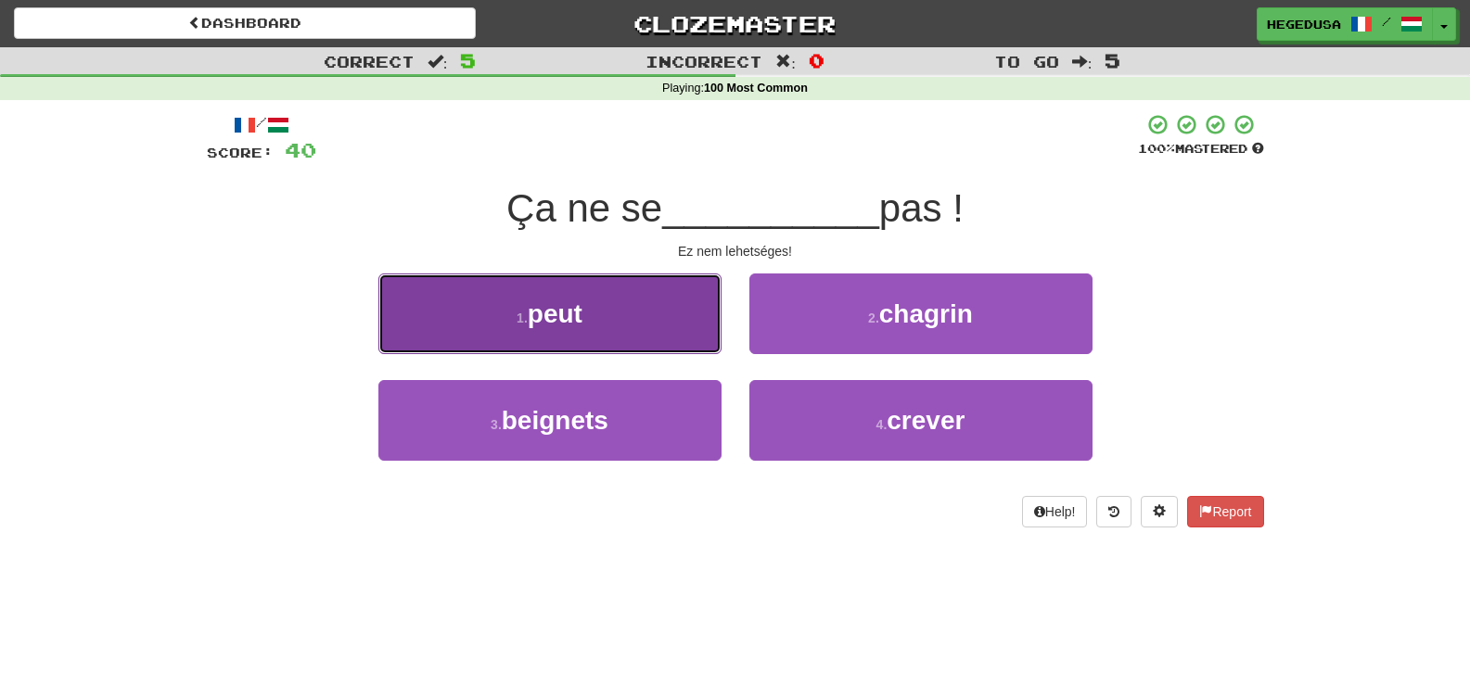
click at [659, 338] on button "1 . peut" at bounding box center [549, 314] width 343 height 81
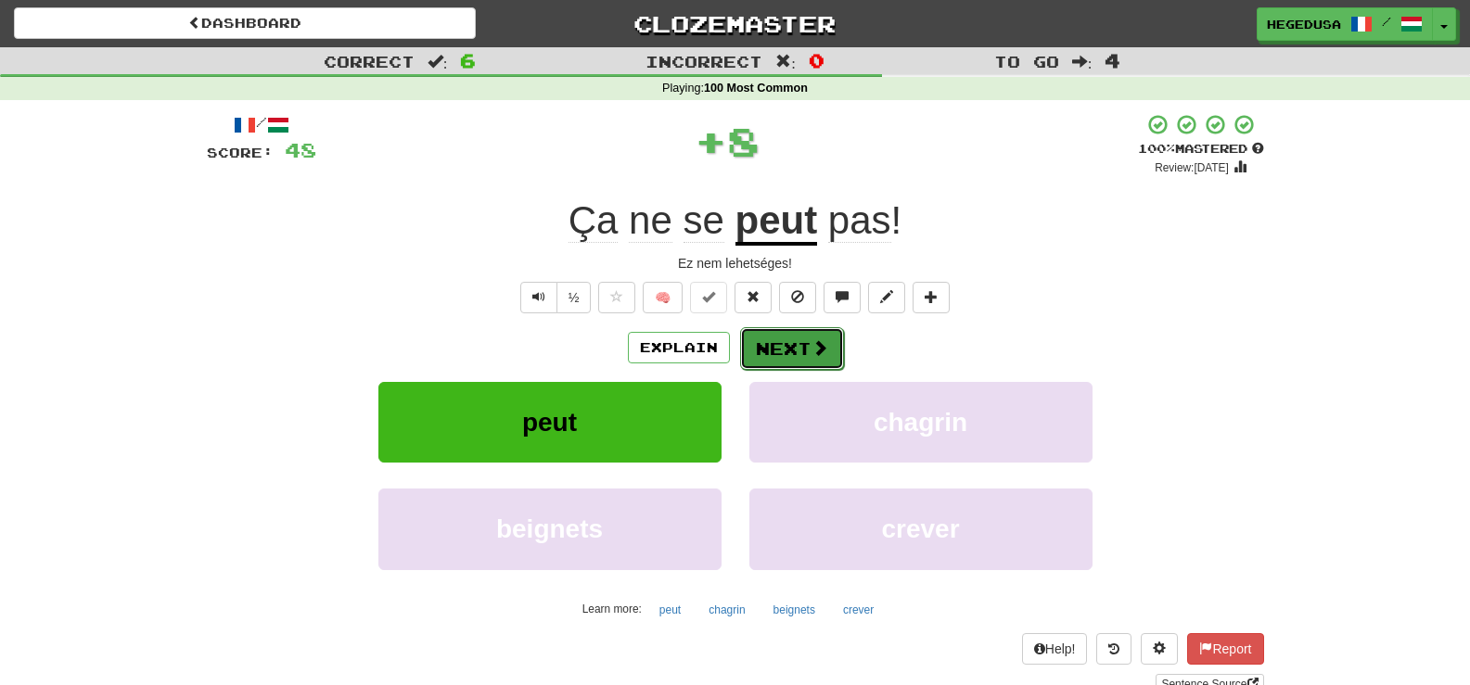
click at [776, 347] on button "Next" at bounding box center [792, 348] width 104 height 43
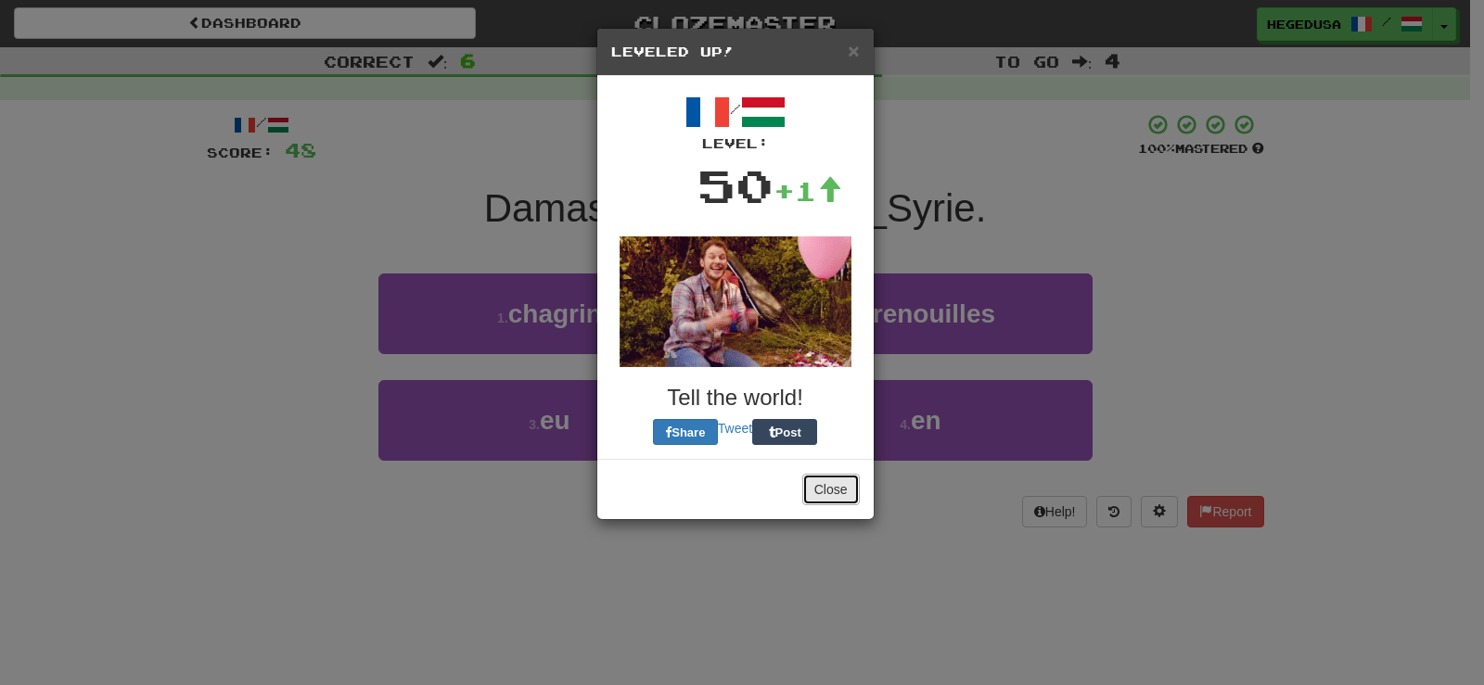
click at [816, 488] on button "Close" at bounding box center [830, 490] width 57 height 32
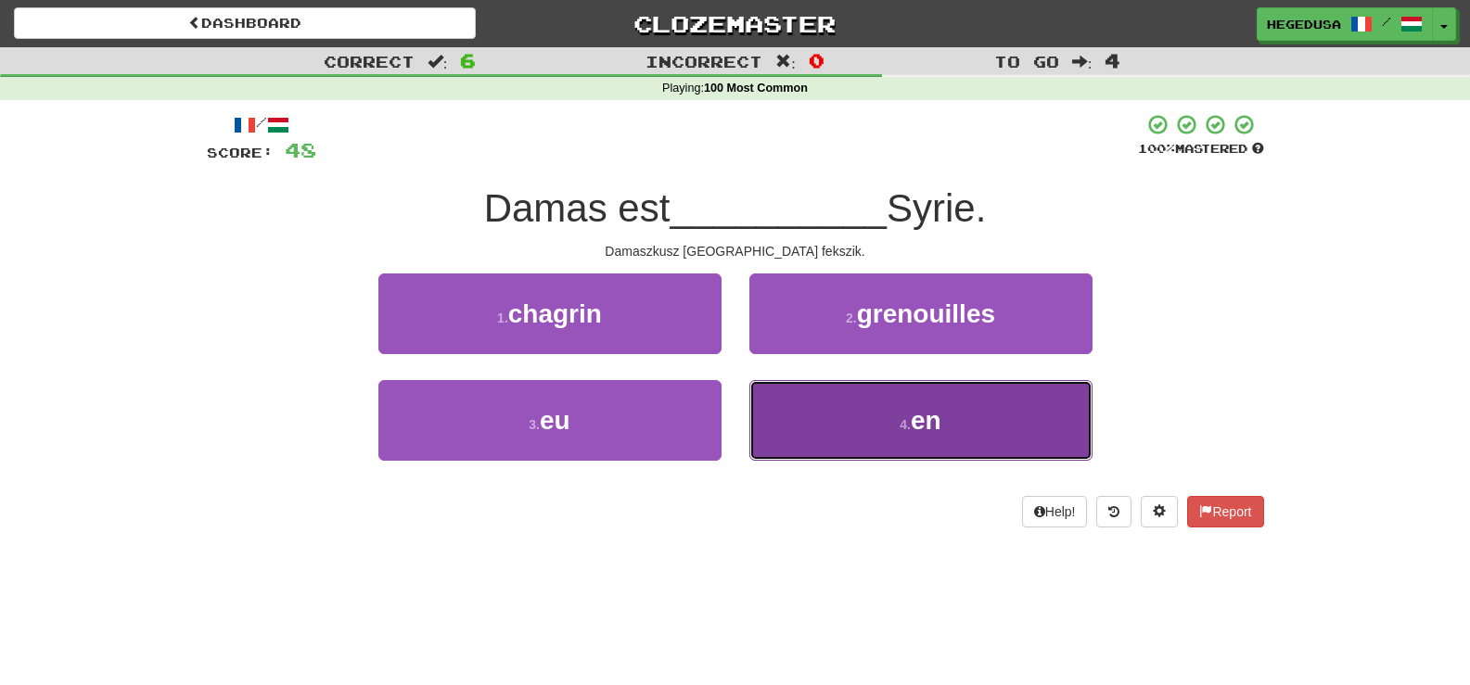
click at [887, 453] on button "4 . en" at bounding box center [920, 420] width 343 height 81
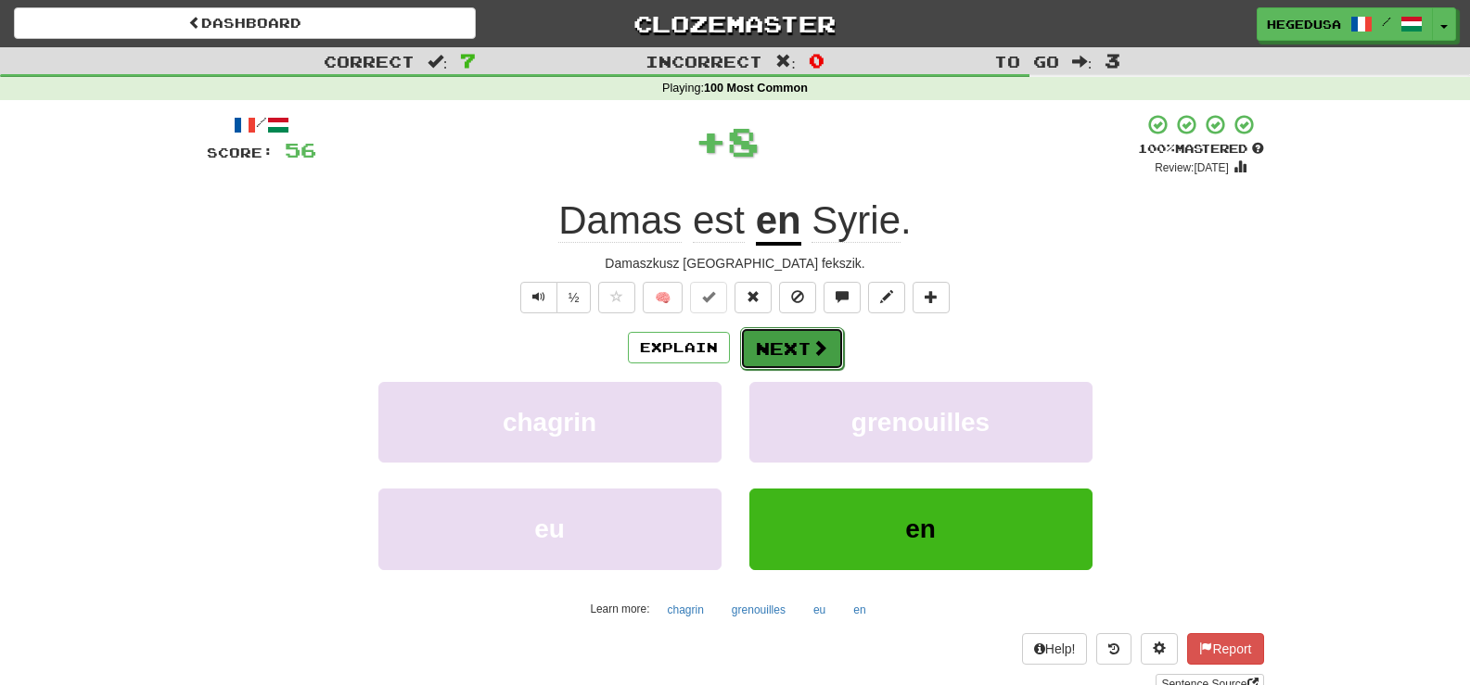
click at [797, 353] on button "Next" at bounding box center [792, 348] width 104 height 43
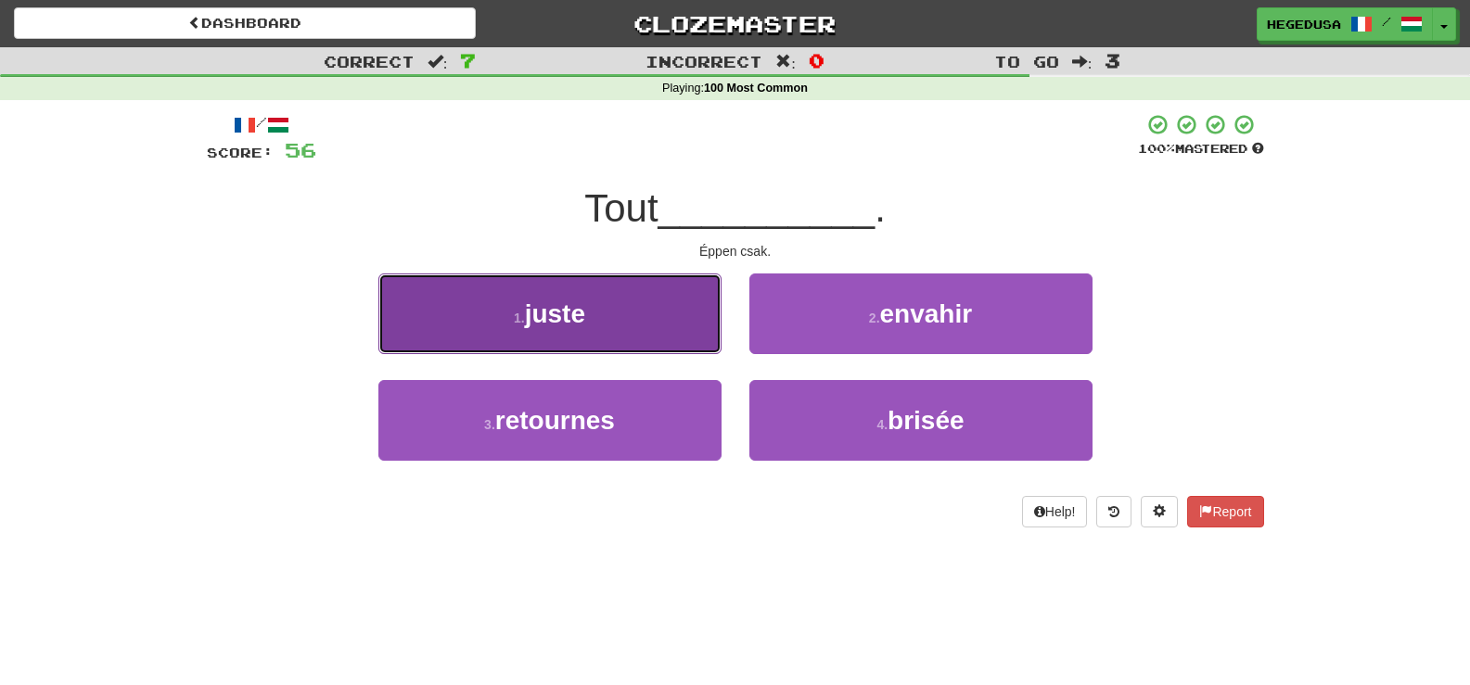
click at [647, 330] on button "1 . juste" at bounding box center [549, 314] width 343 height 81
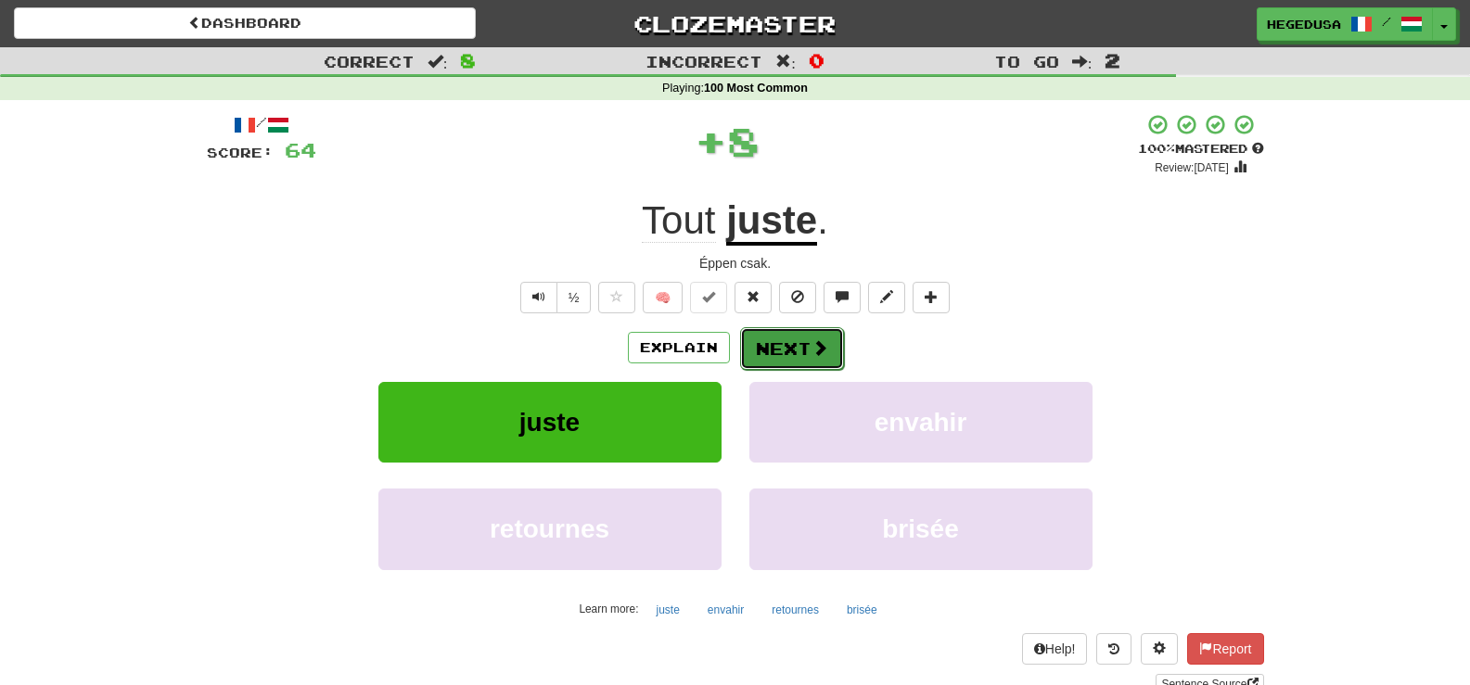
click at [794, 355] on button "Next" at bounding box center [792, 348] width 104 height 43
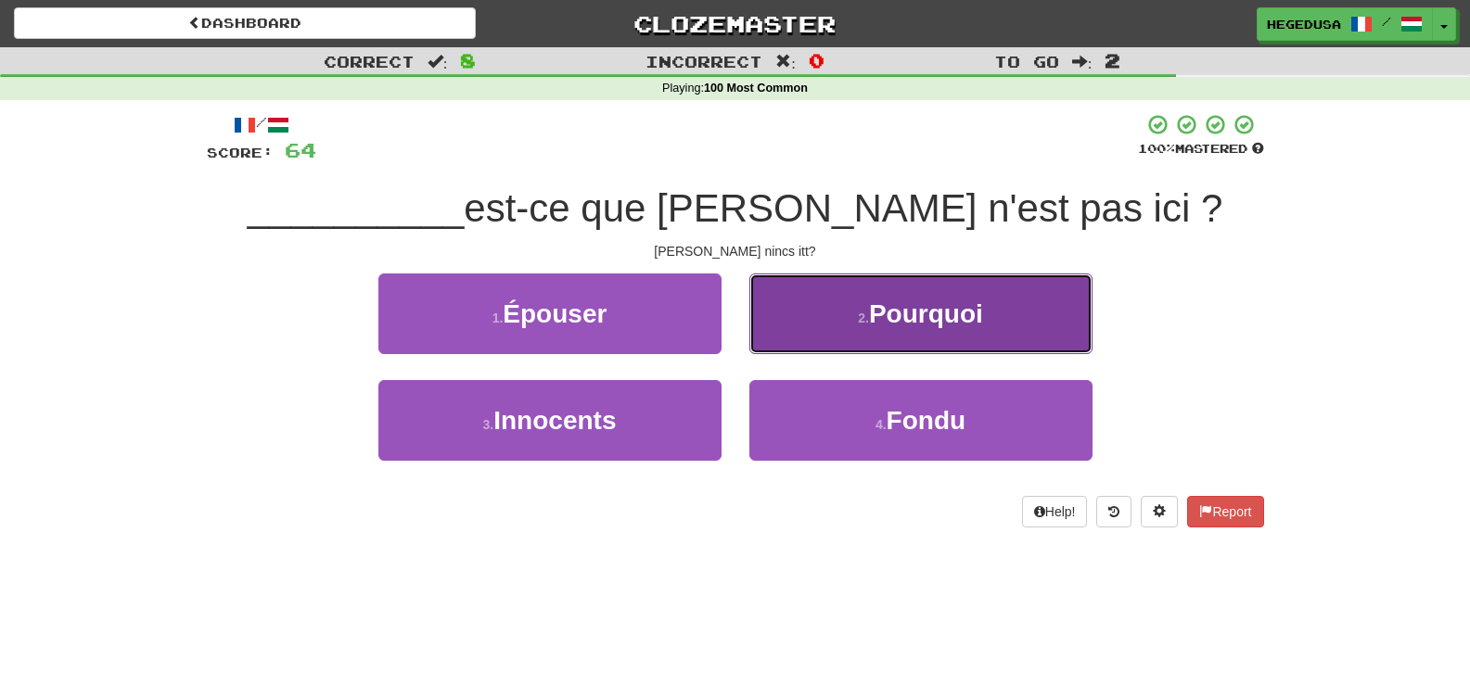
click at [802, 345] on button "2 . Pourquoi" at bounding box center [920, 314] width 343 height 81
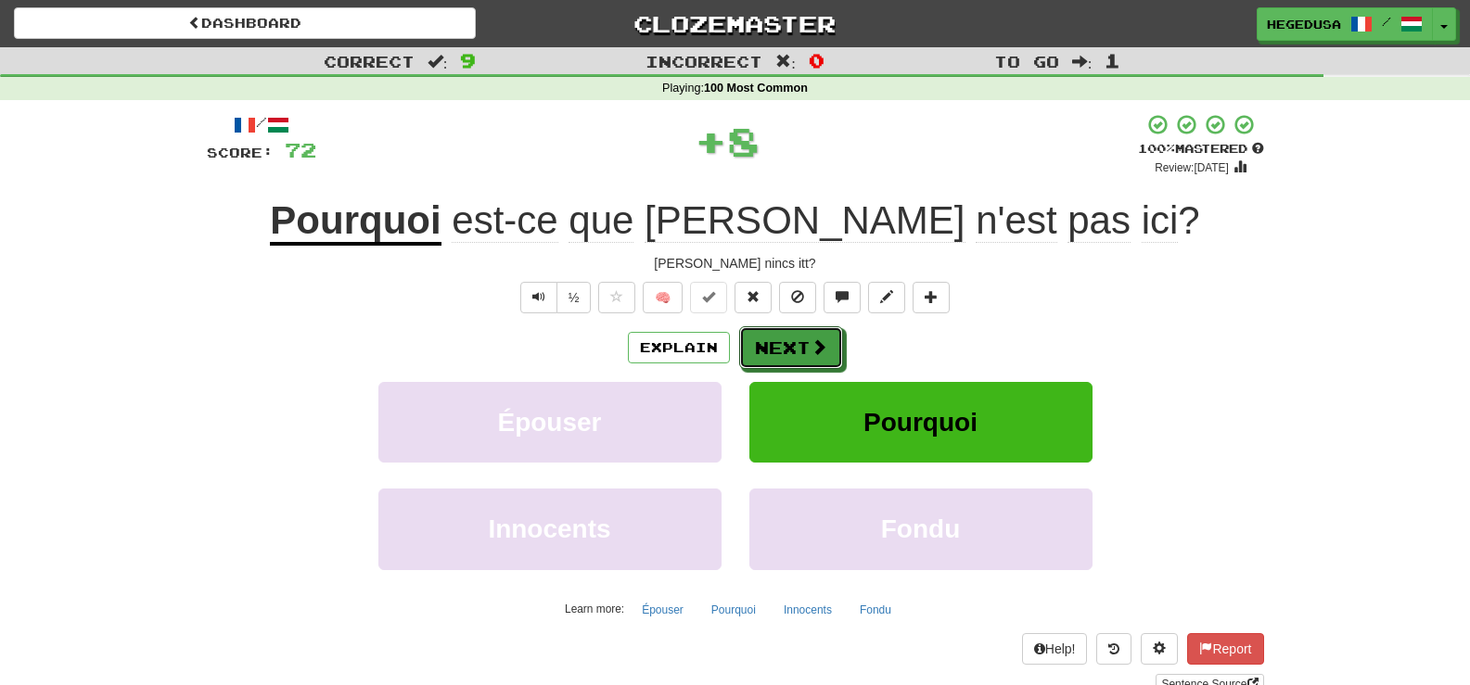
click at [802, 345] on button "Next" at bounding box center [791, 347] width 104 height 43
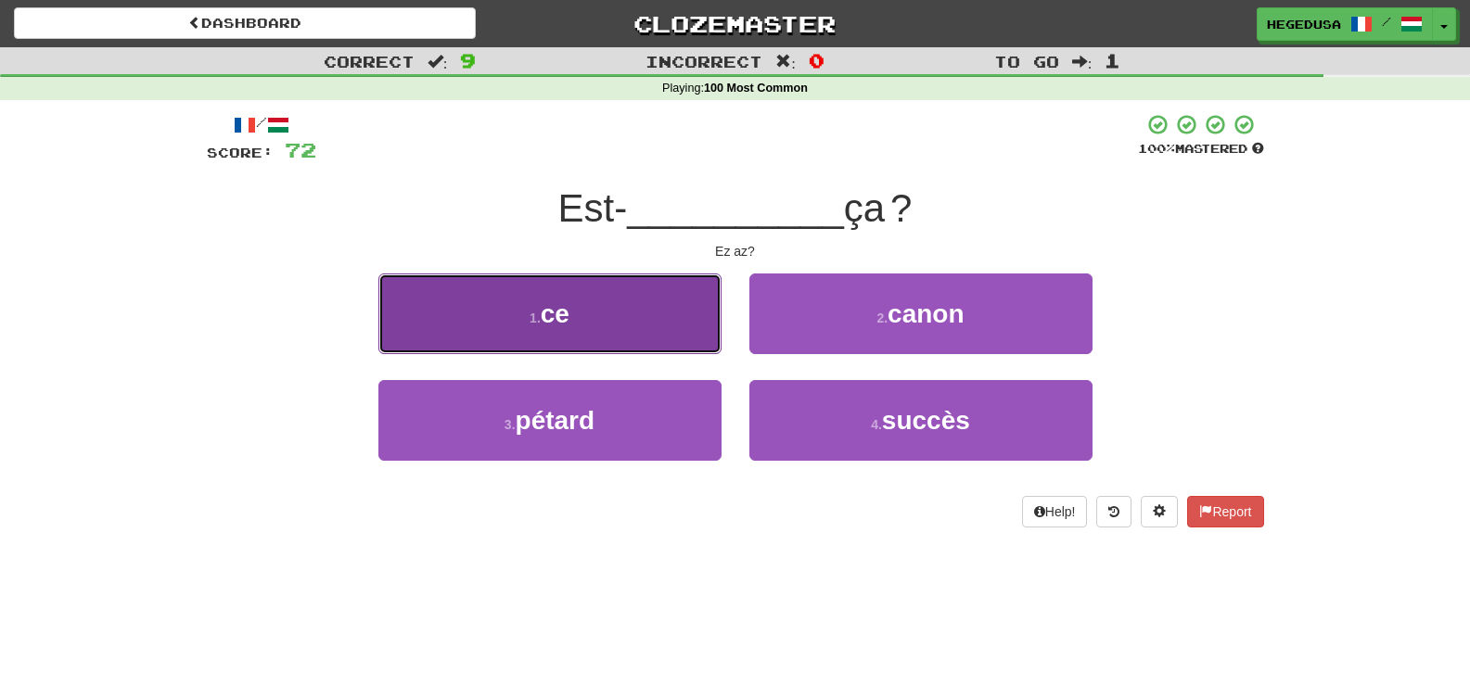
click at [546, 304] on span "ce" at bounding box center [555, 314] width 29 height 29
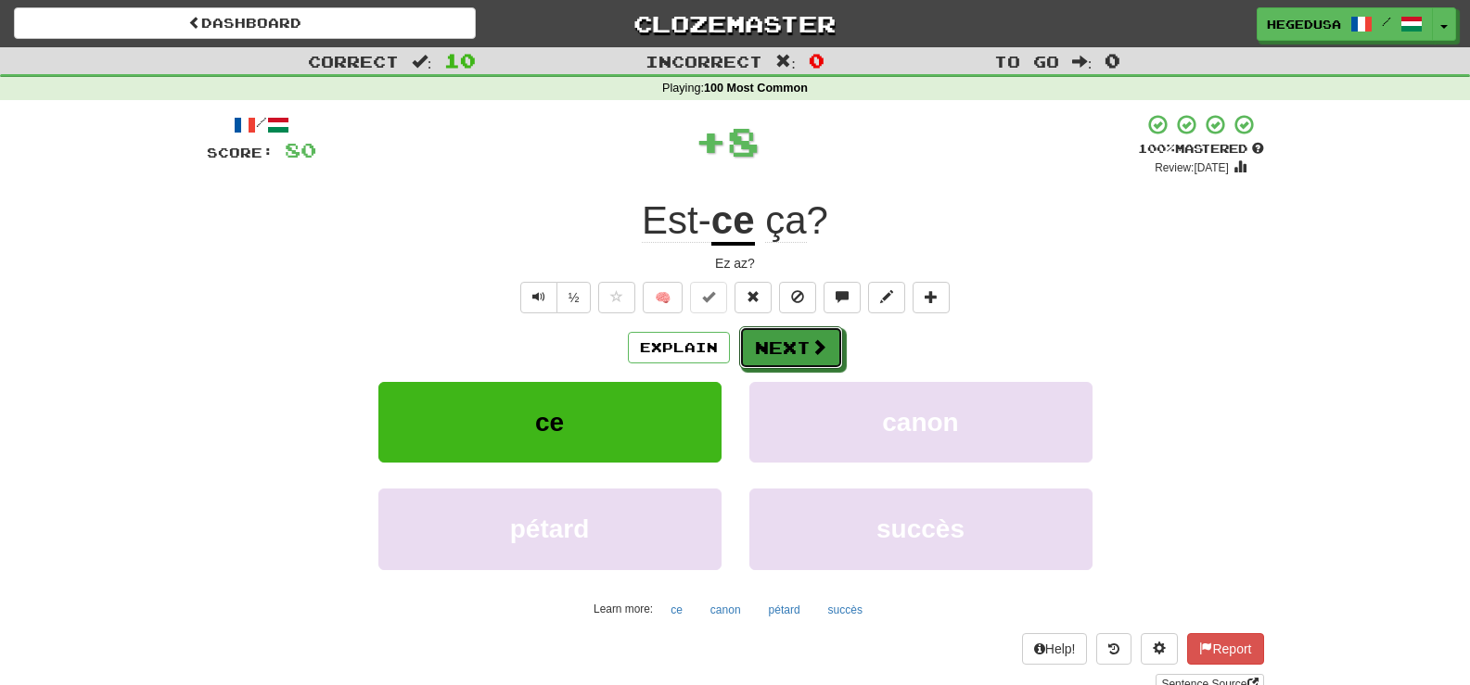
click at [772, 341] on button "Next" at bounding box center [791, 347] width 104 height 43
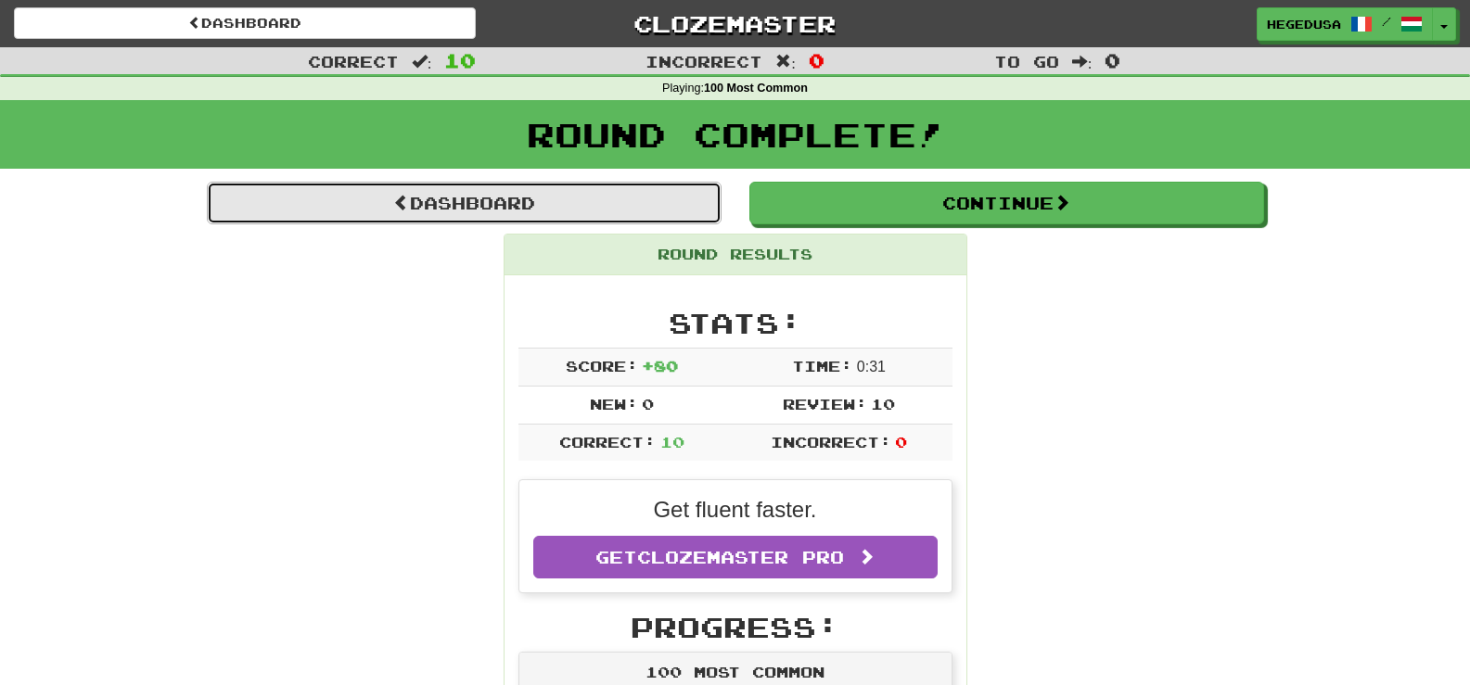
click at [579, 200] on link "Dashboard" at bounding box center [464, 203] width 515 height 43
